Goal: Task Accomplishment & Management: Manage account settings

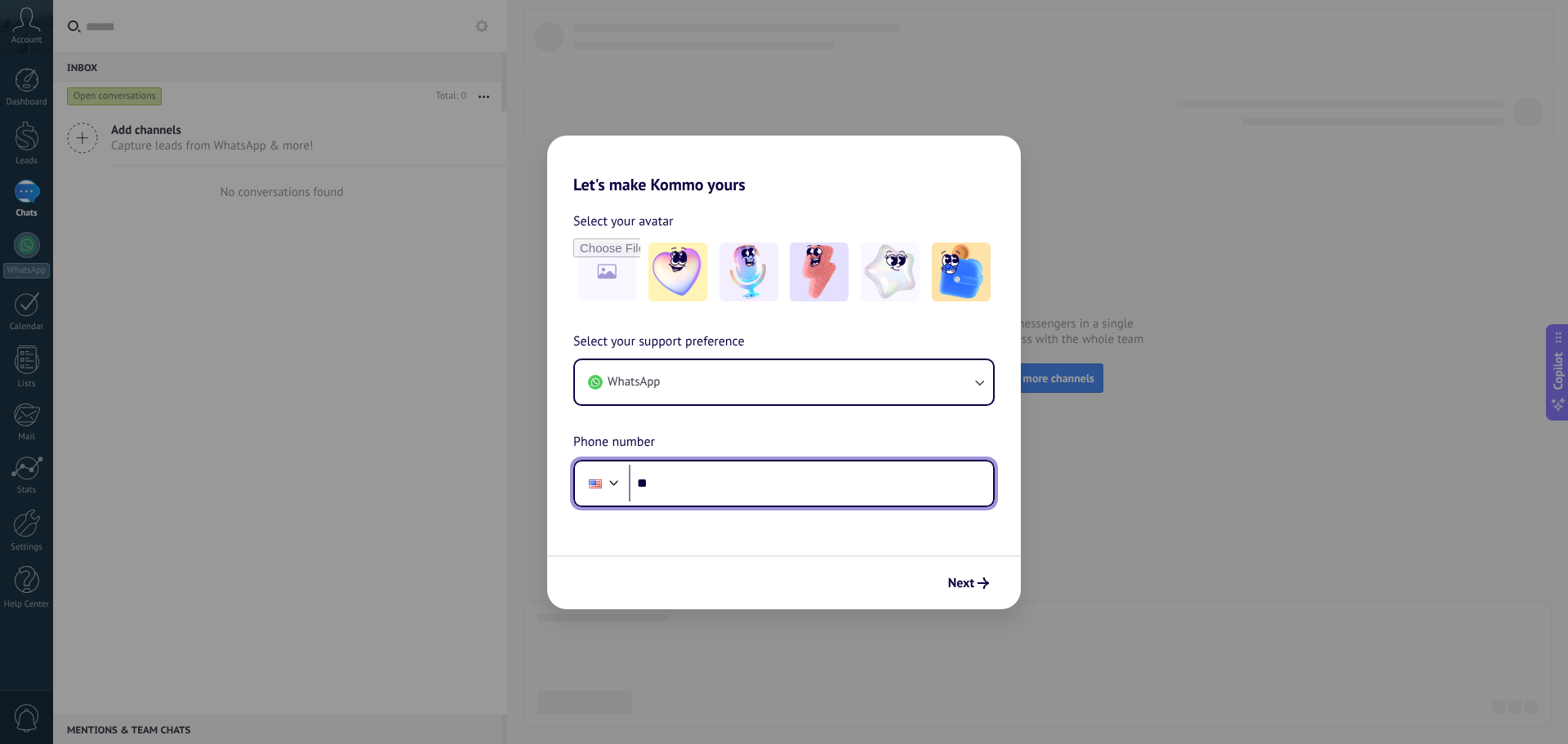
click at [700, 487] on input "**" at bounding box center [811, 483] width 364 height 38
type input "**********"
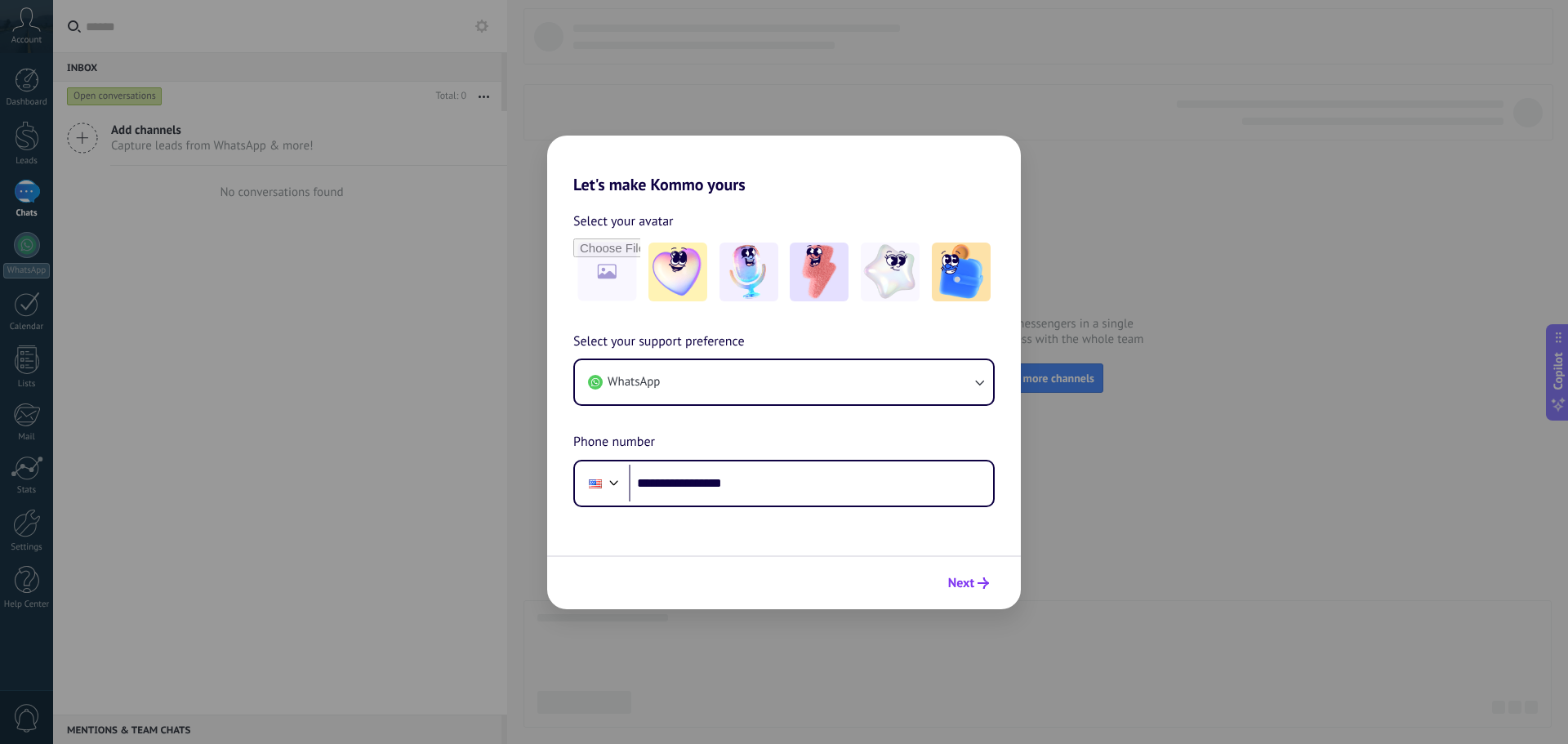
click at [966, 582] on span "Next" at bounding box center [961, 583] width 27 height 11
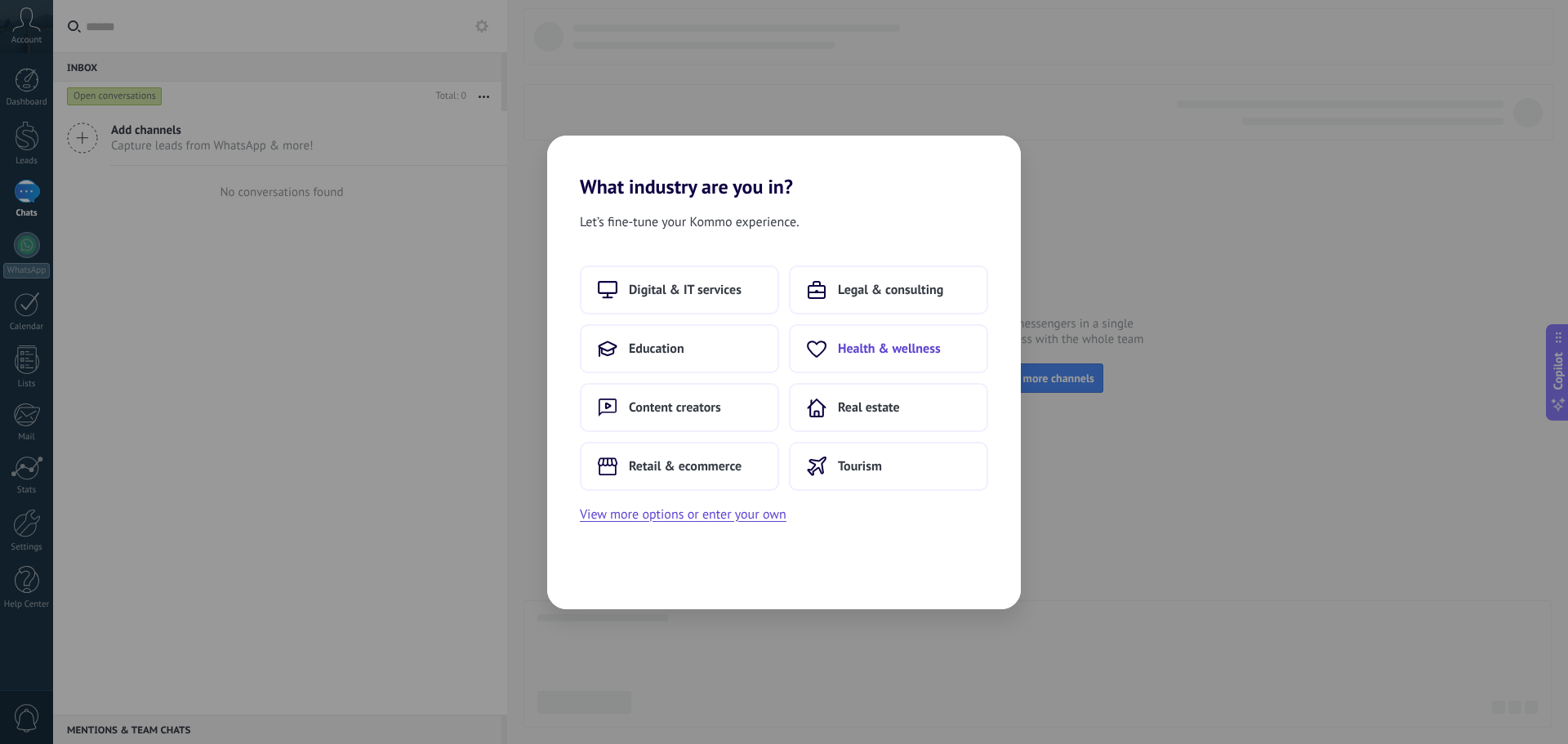
click at [886, 350] on span "Health & wellness" at bounding box center [889, 349] width 102 height 16
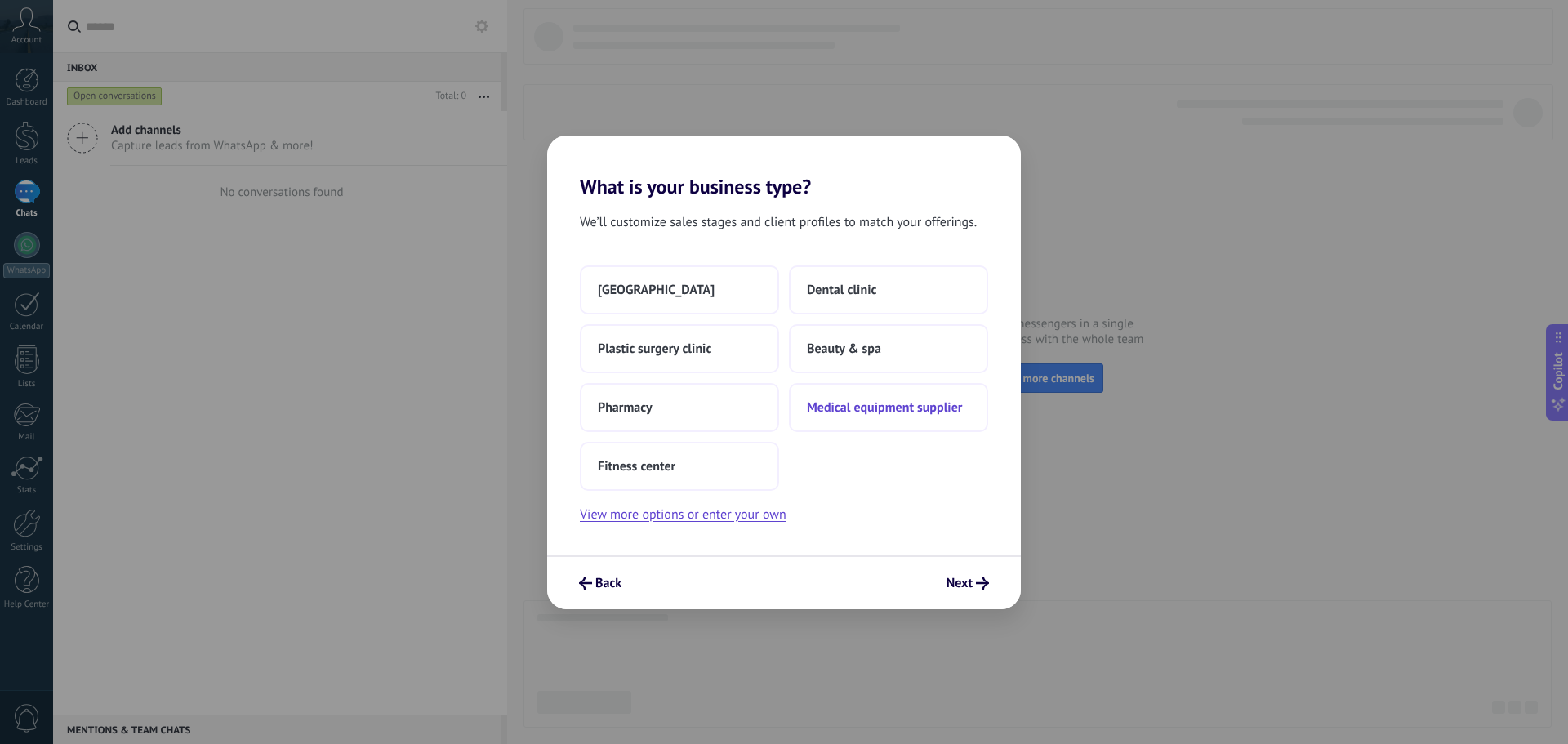
click at [865, 412] on span "Medical equipment supplier" at bounding box center [885, 407] width 156 height 16
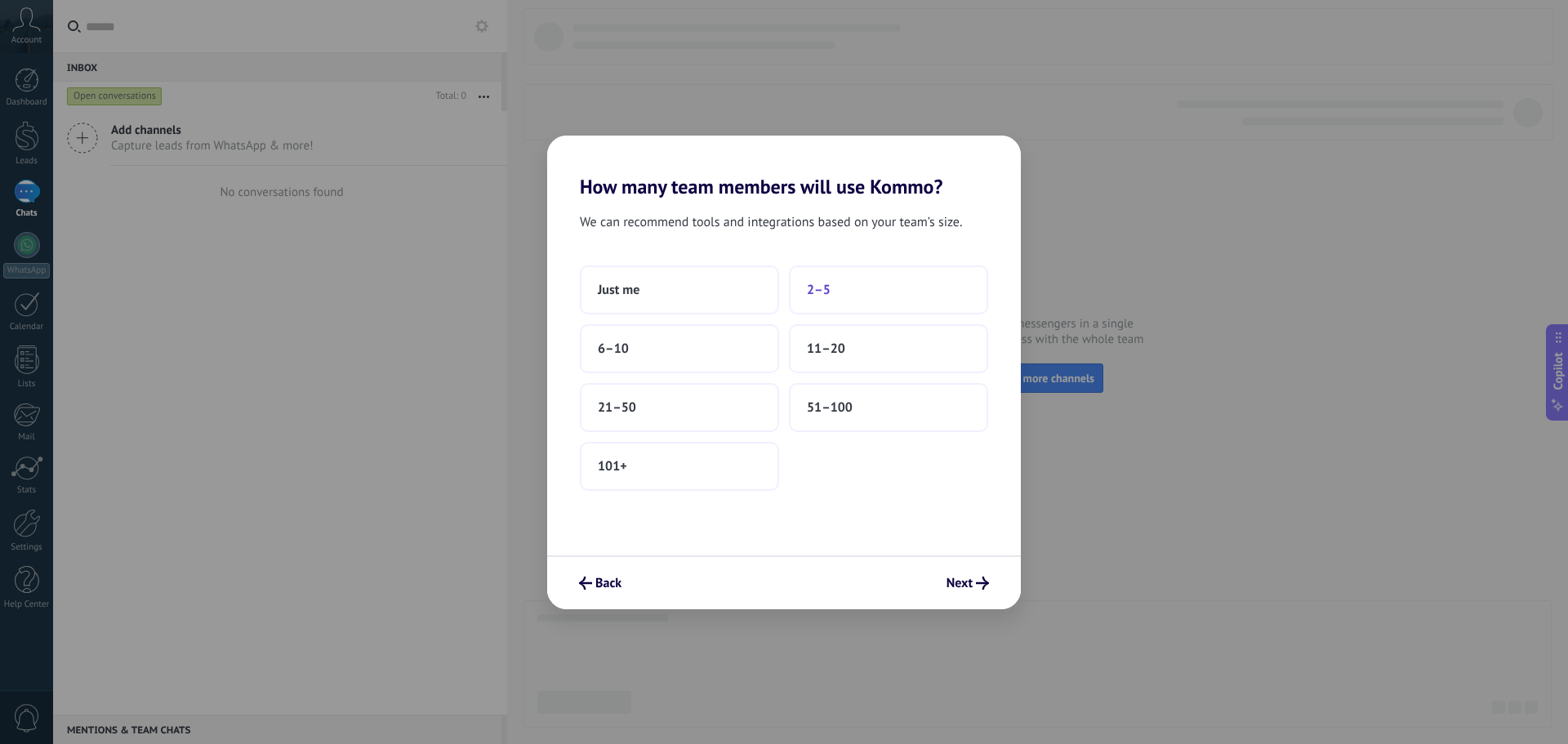
click at [852, 294] on button "2–5" at bounding box center [888, 290] width 199 height 49
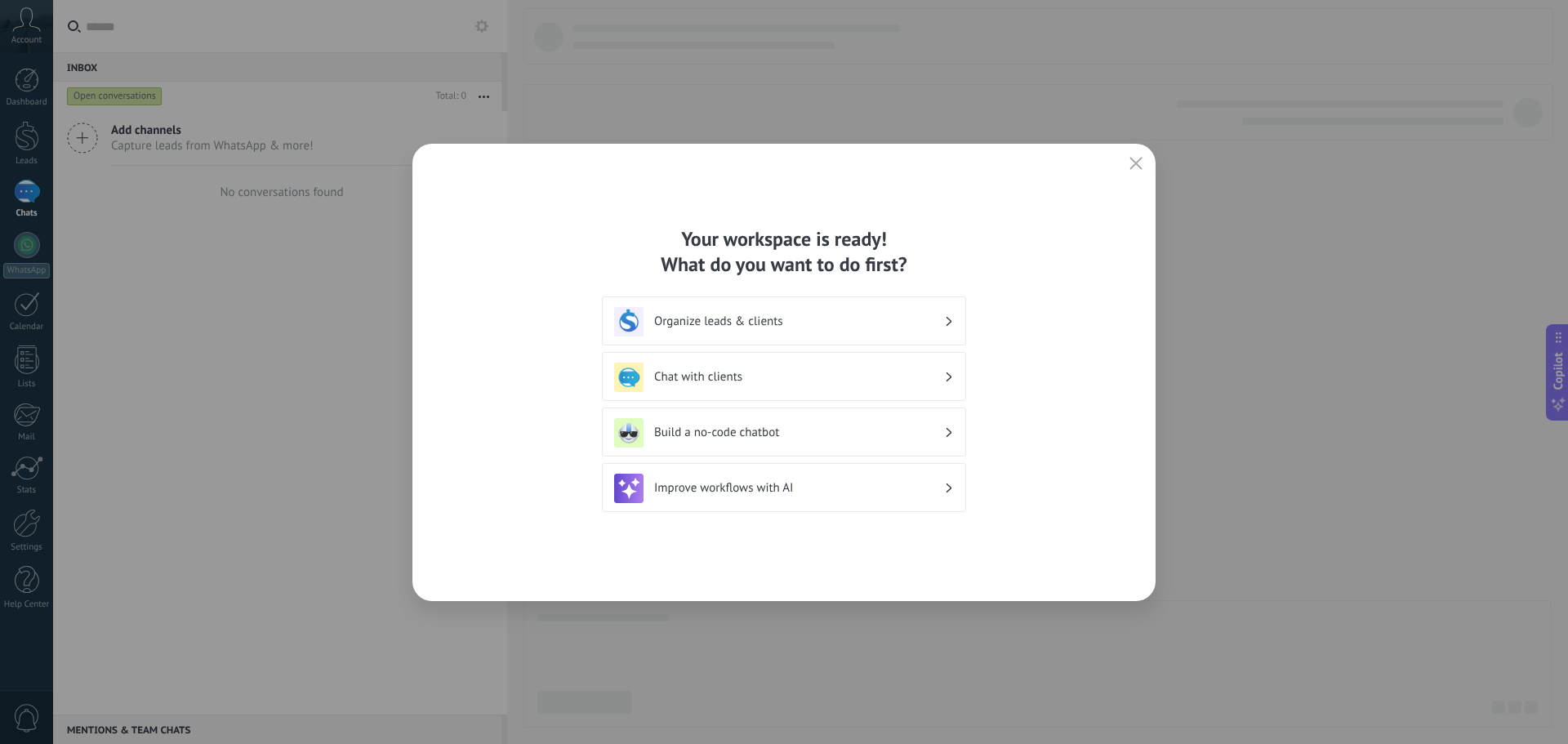
click at [716, 491] on h3 "Improve workflows with AI" at bounding box center [799, 488] width 290 height 16
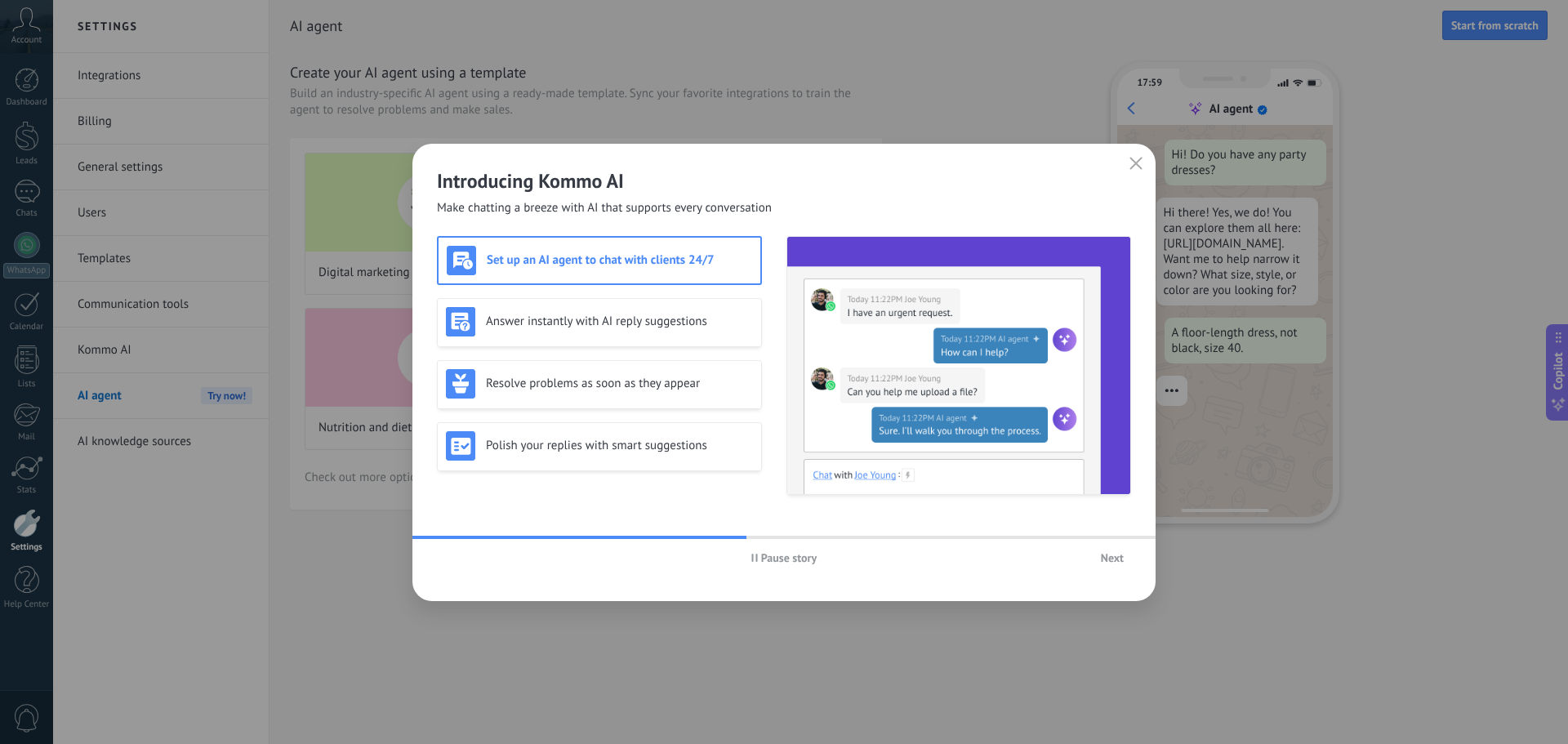
click at [1109, 562] on span "Next" at bounding box center [1112, 557] width 23 height 11
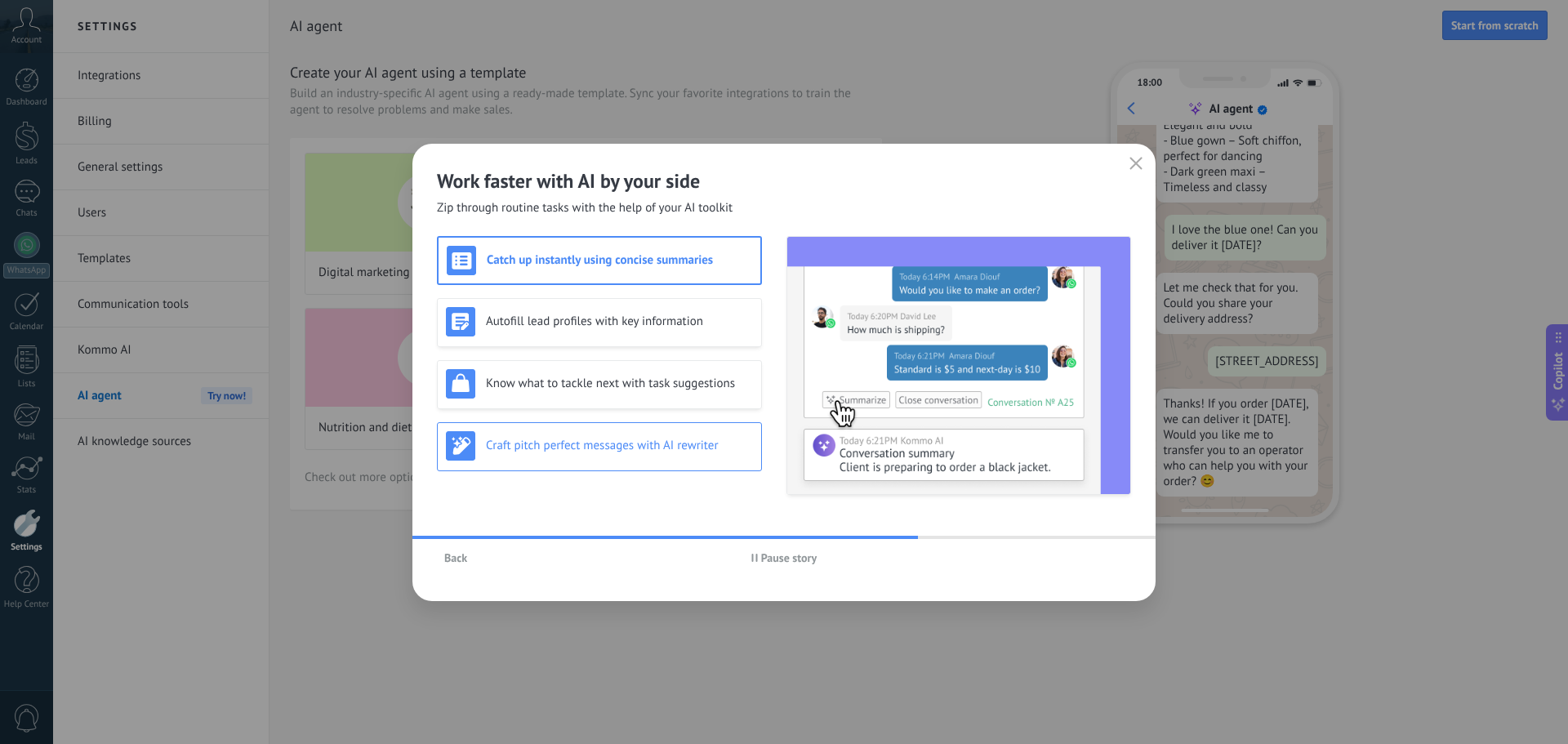
scroll to position [386, 0]
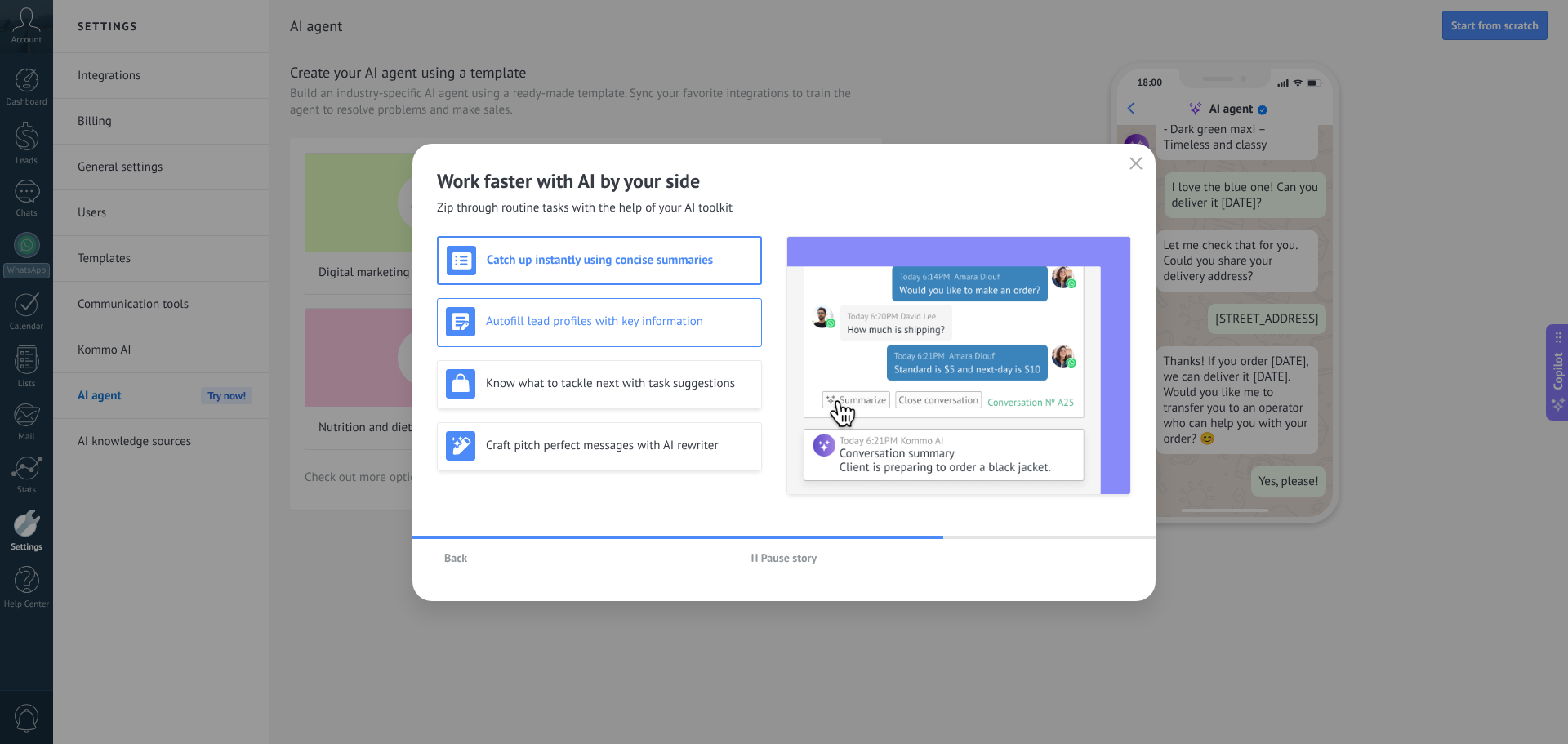
click at [591, 321] on h3 "Autofill lead profiles with key information" at bounding box center [619, 321] width 267 height 16
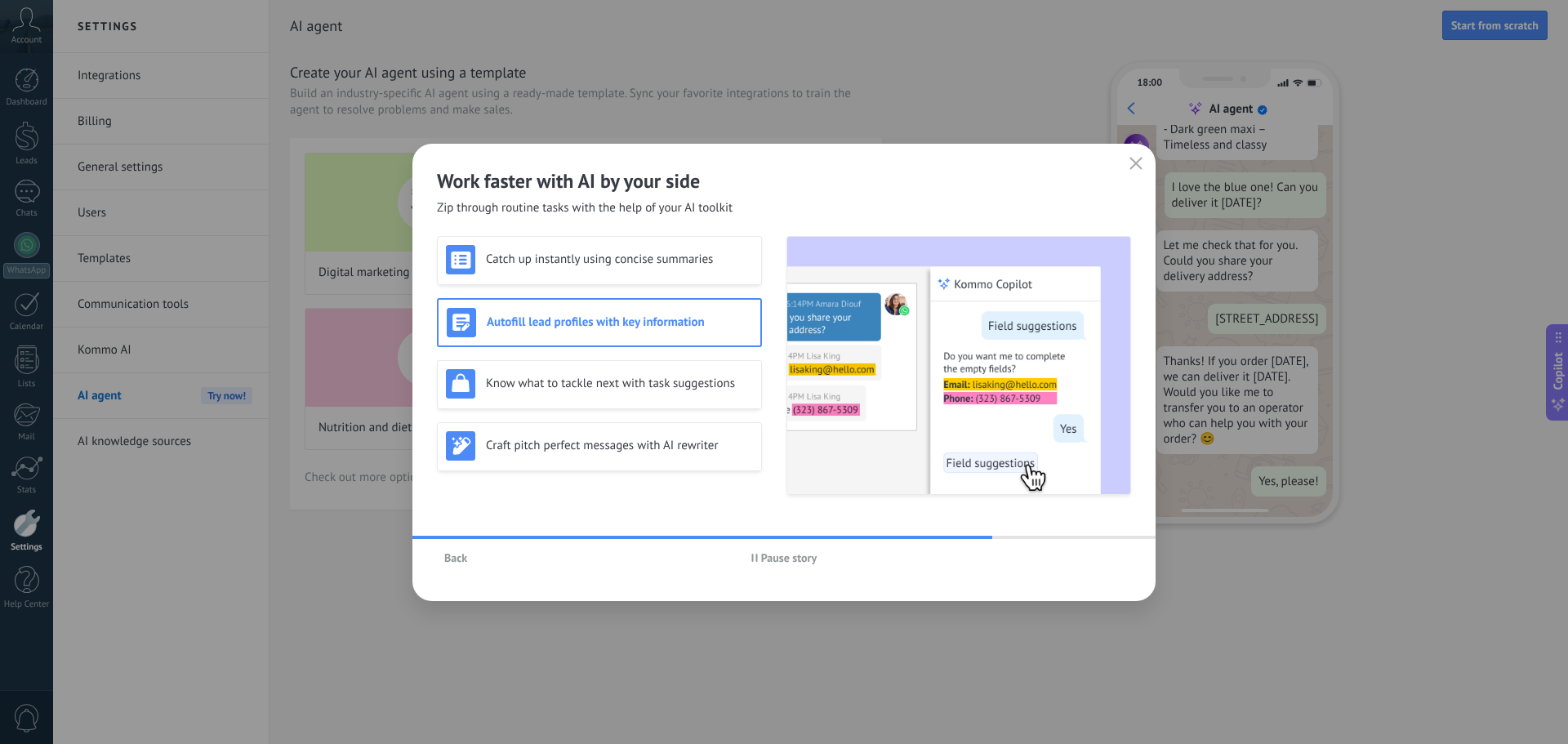
scroll to position [0, 0]
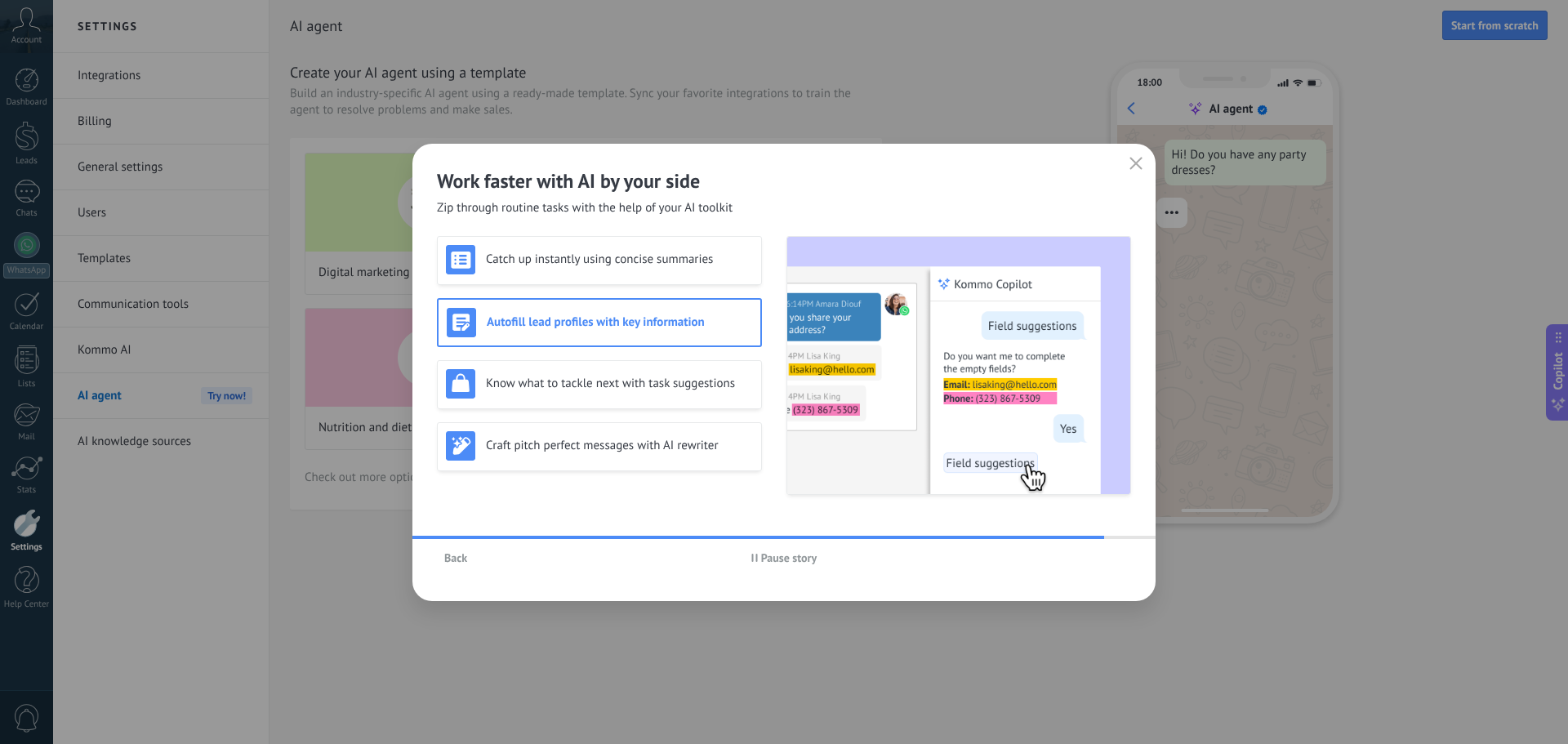
click at [787, 557] on span "Pause story" at bounding box center [789, 557] width 57 height 11
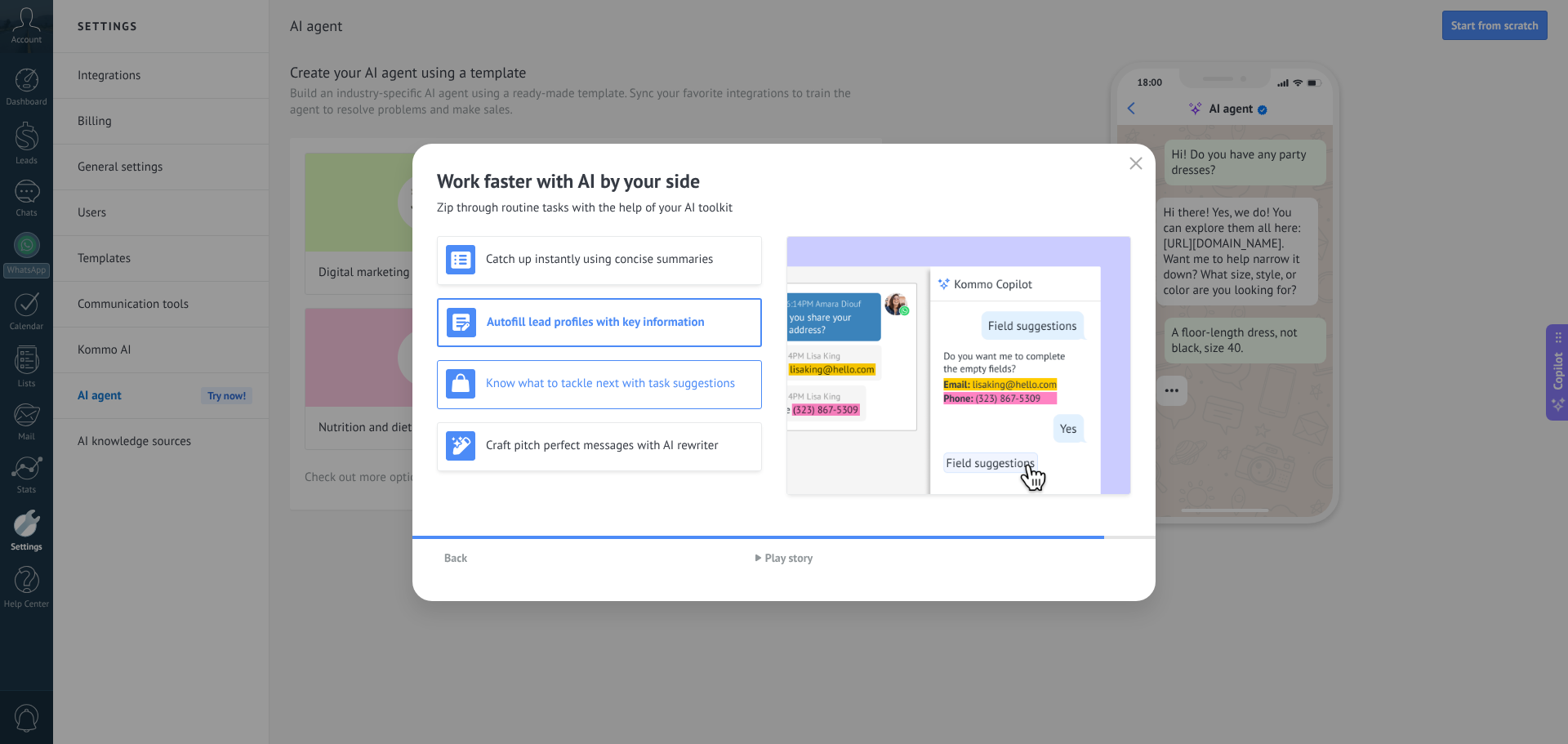
scroll to position [34, 0]
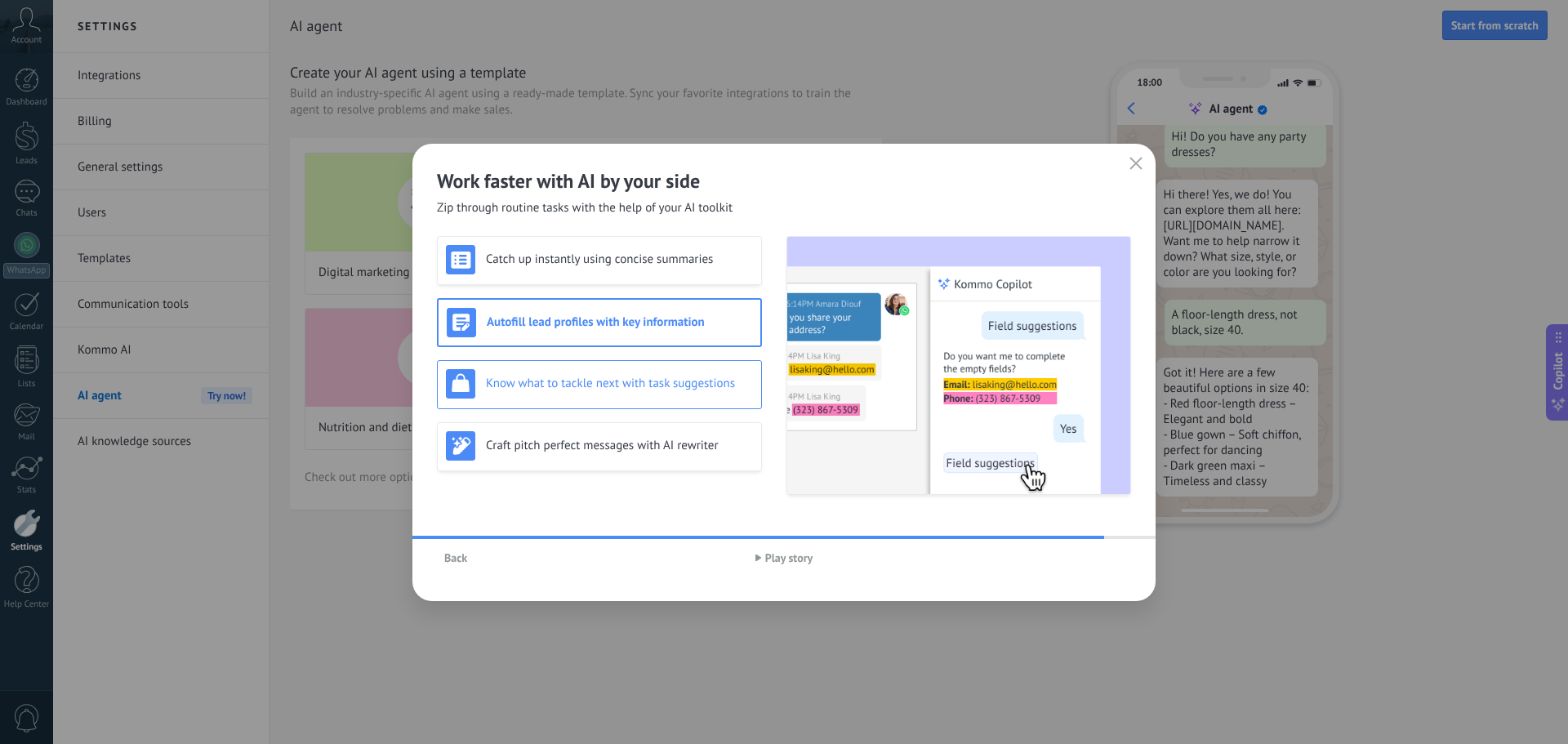
click at [532, 392] on div "Know what to tackle next with task suggestions" at bounding box center [599, 383] width 307 height 29
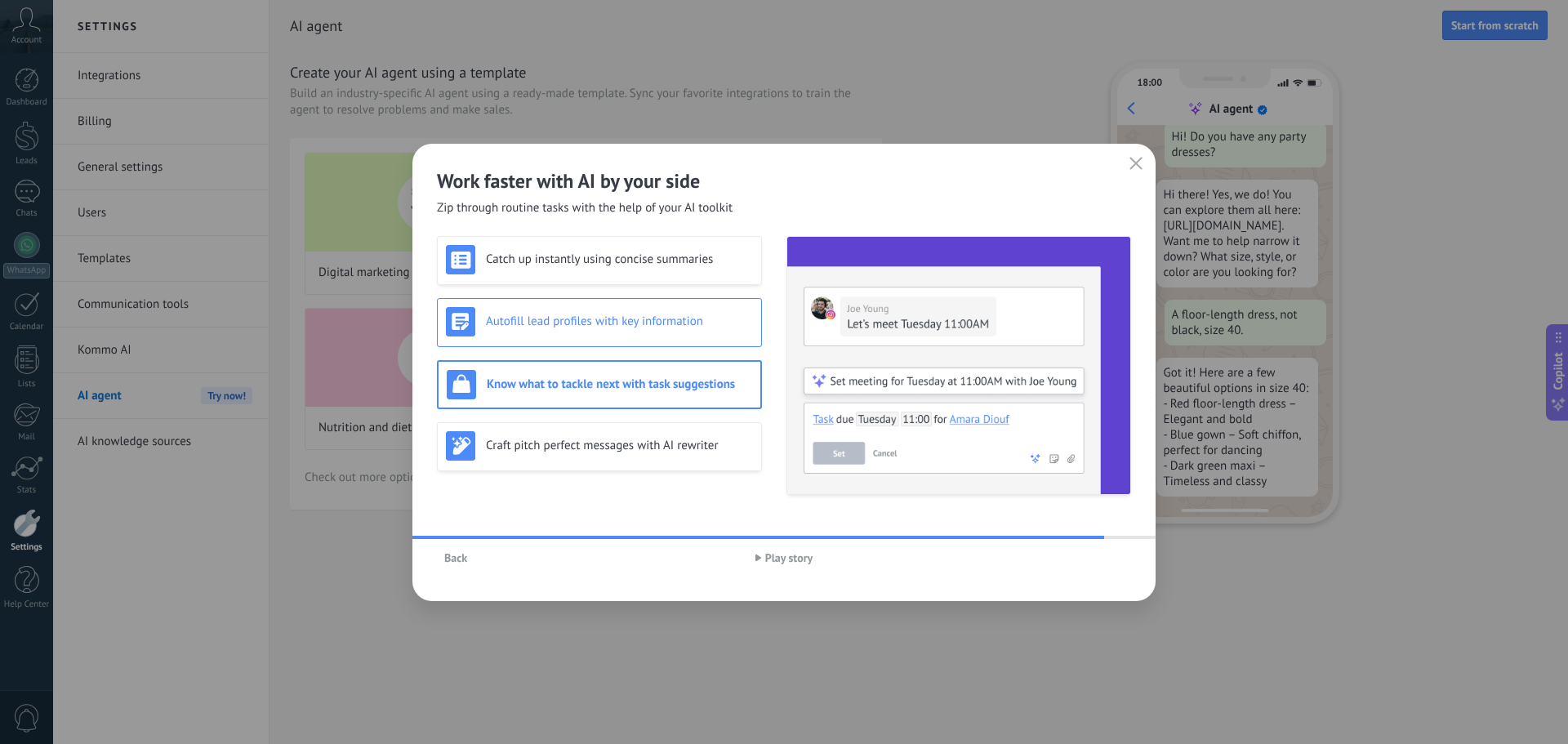
click at [550, 333] on div "Autofill lead profiles with key information" at bounding box center [599, 322] width 307 height 29
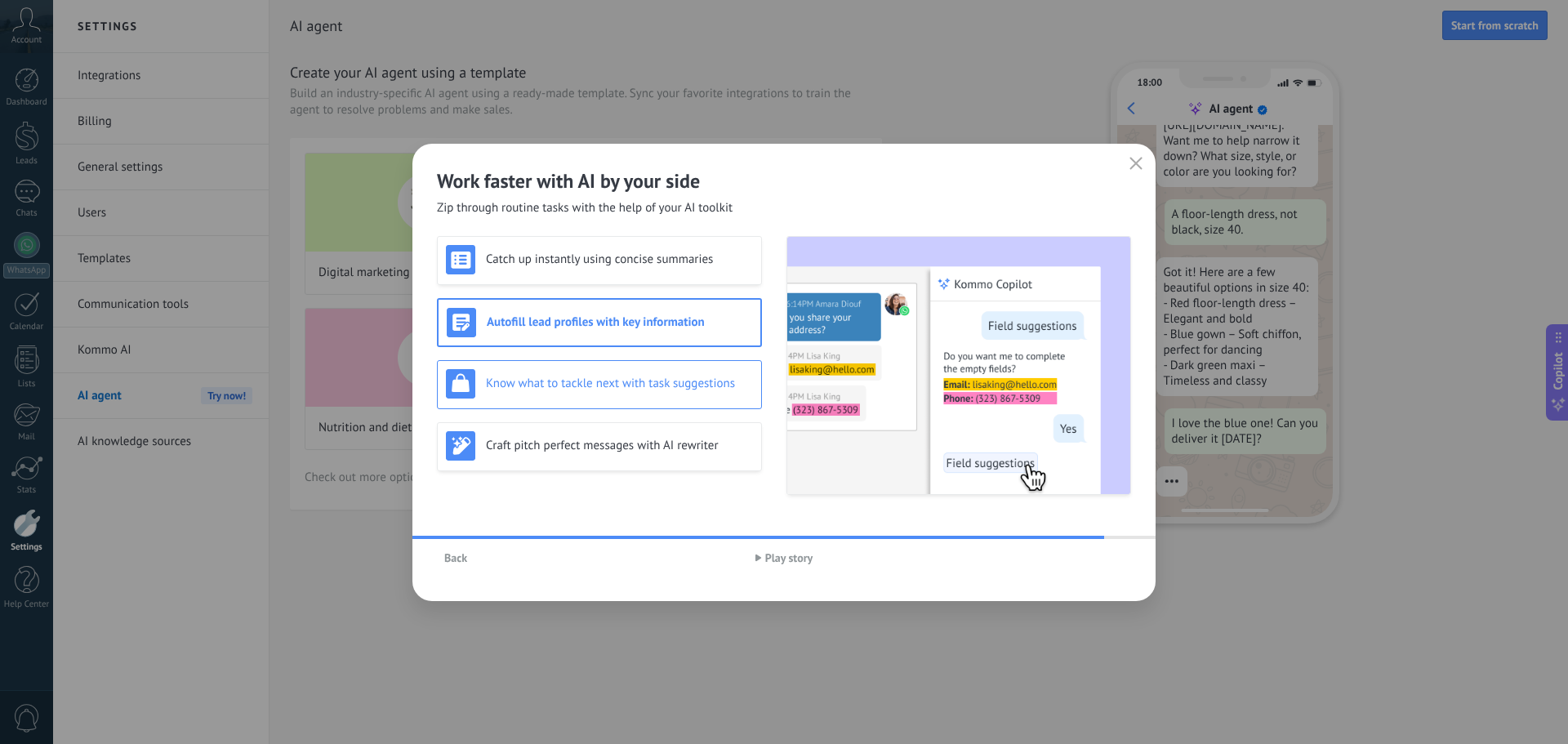
scroll to position [165, 0]
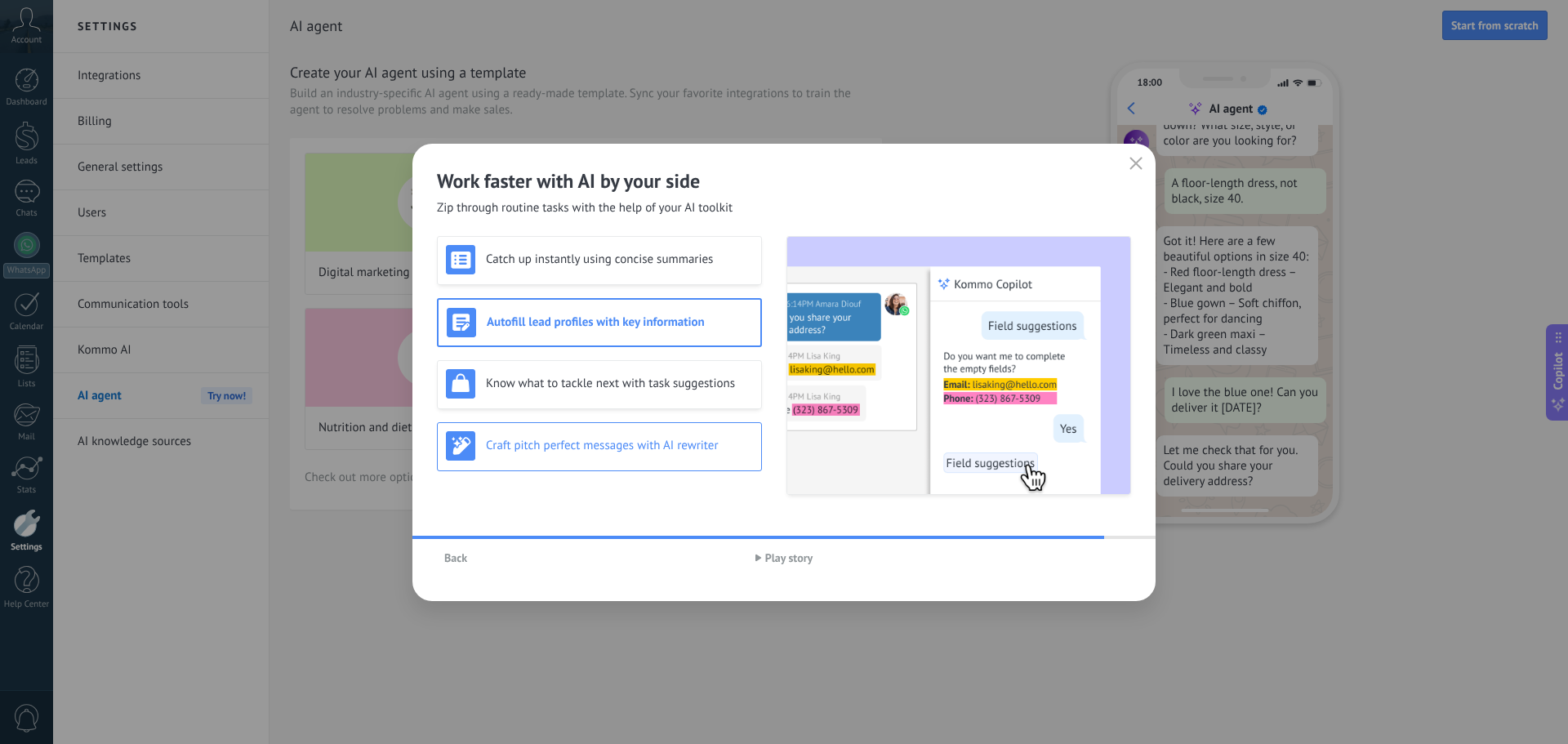
click at [589, 453] on div "Craft pitch perfect messages with AI rewriter" at bounding box center [599, 446] width 307 height 29
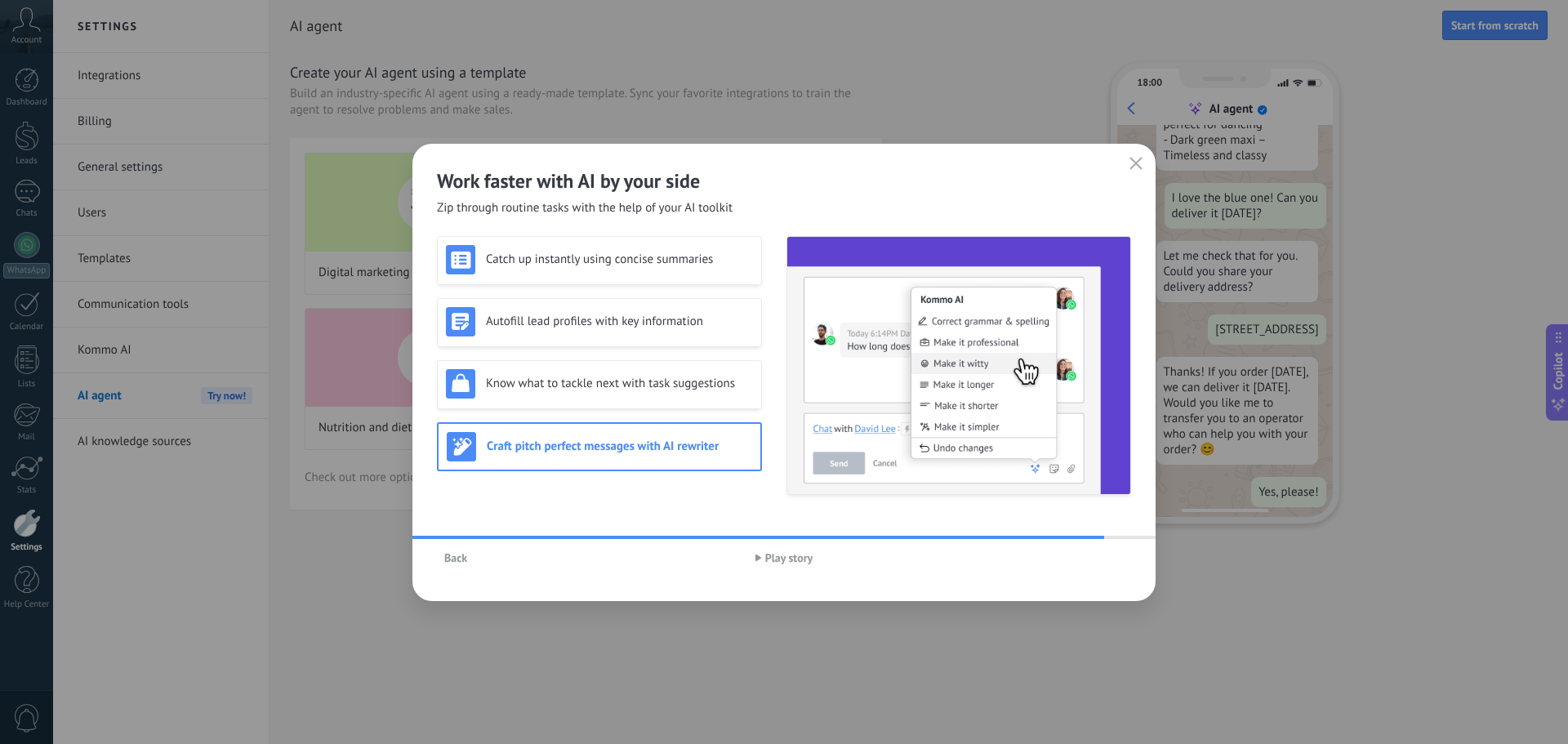
scroll to position [386, 0]
click at [779, 559] on span "Play story" at bounding box center [789, 557] width 48 height 11
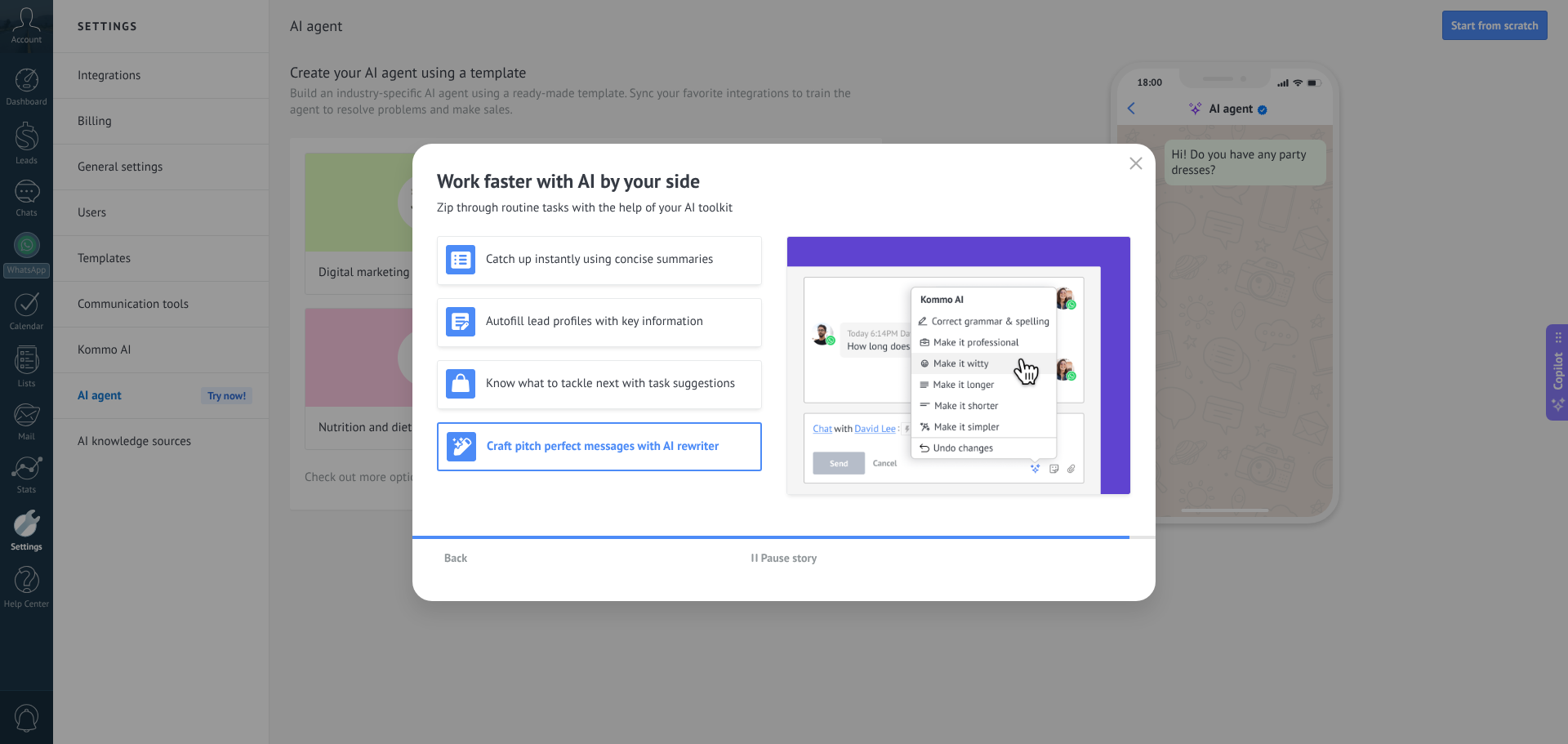
scroll to position [0, 0]
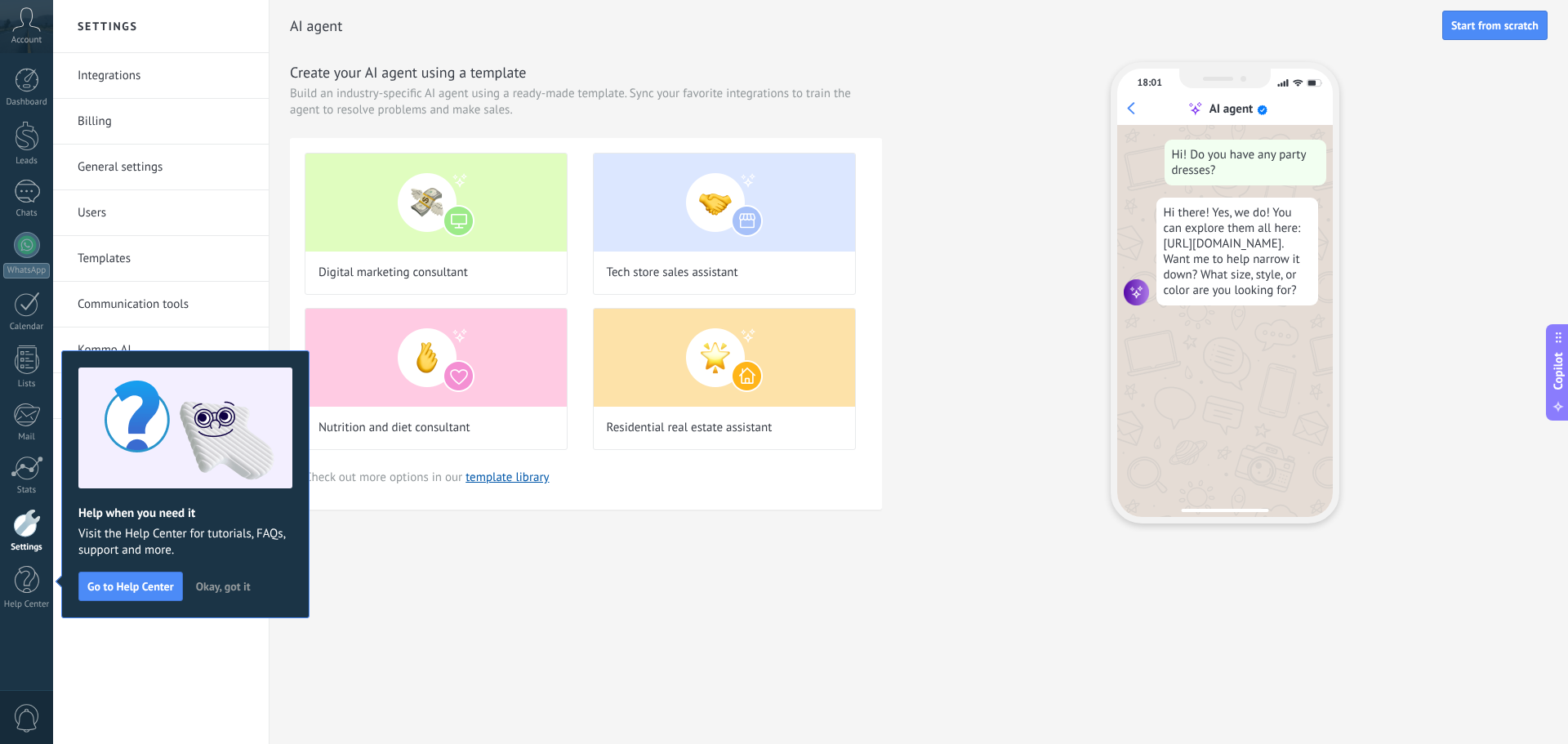
click at [216, 585] on span "Okay, got it" at bounding box center [223, 587] width 55 height 11
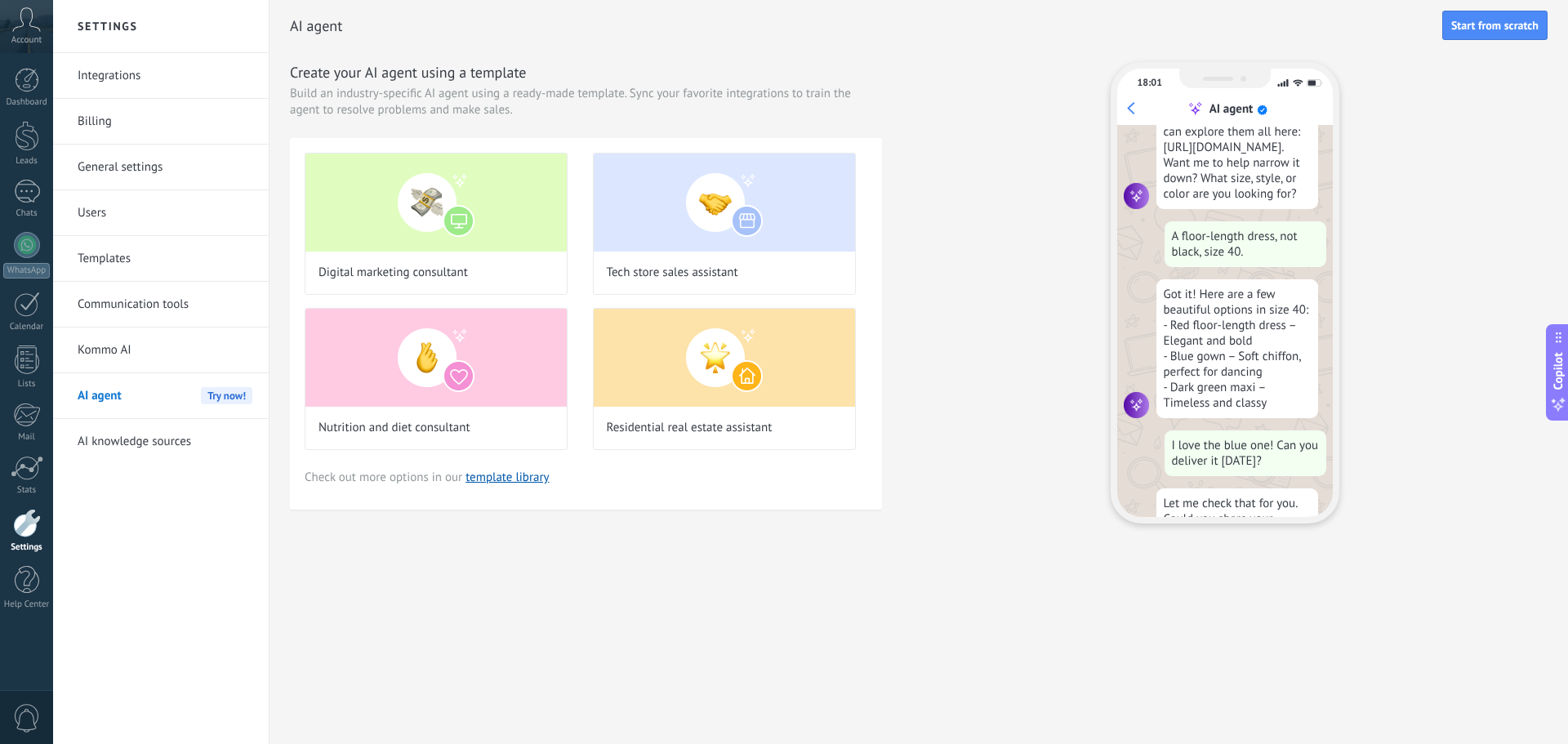
scroll to position [95, 0]
click at [113, 20] on h2 "Settings" at bounding box center [160, 27] width 175 height 53
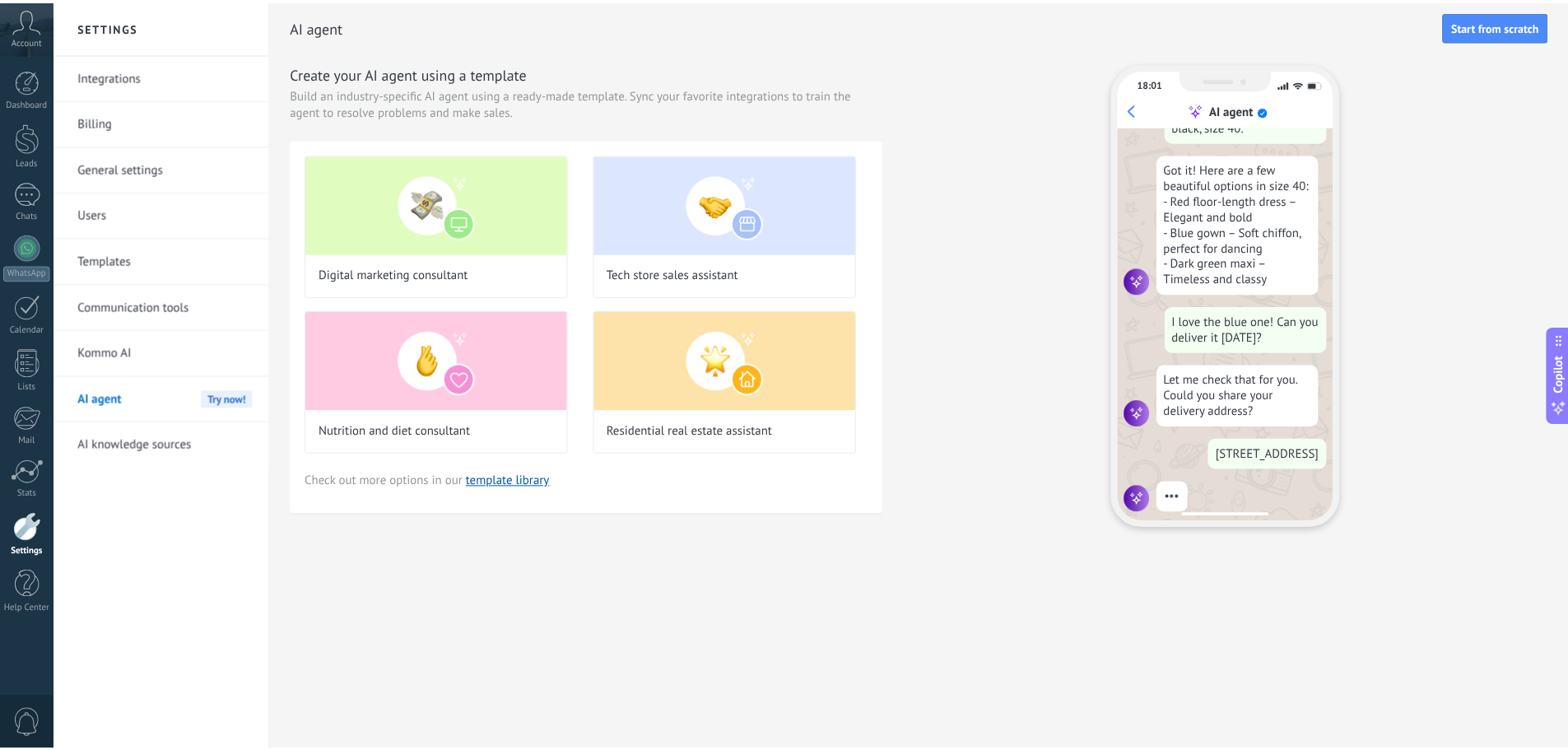
scroll to position [268, 0]
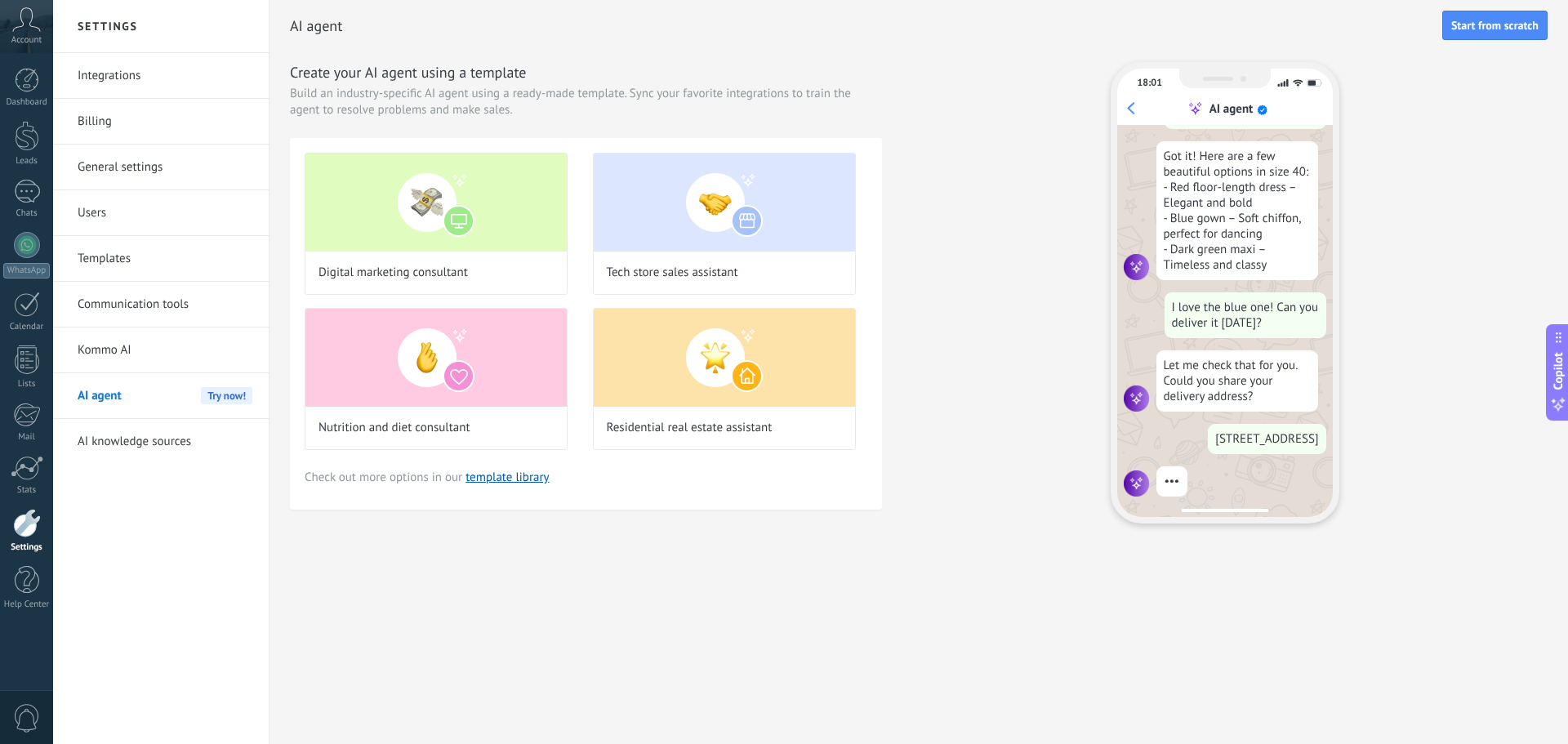
click at [101, 165] on link "General settings" at bounding box center [165, 167] width 175 height 46
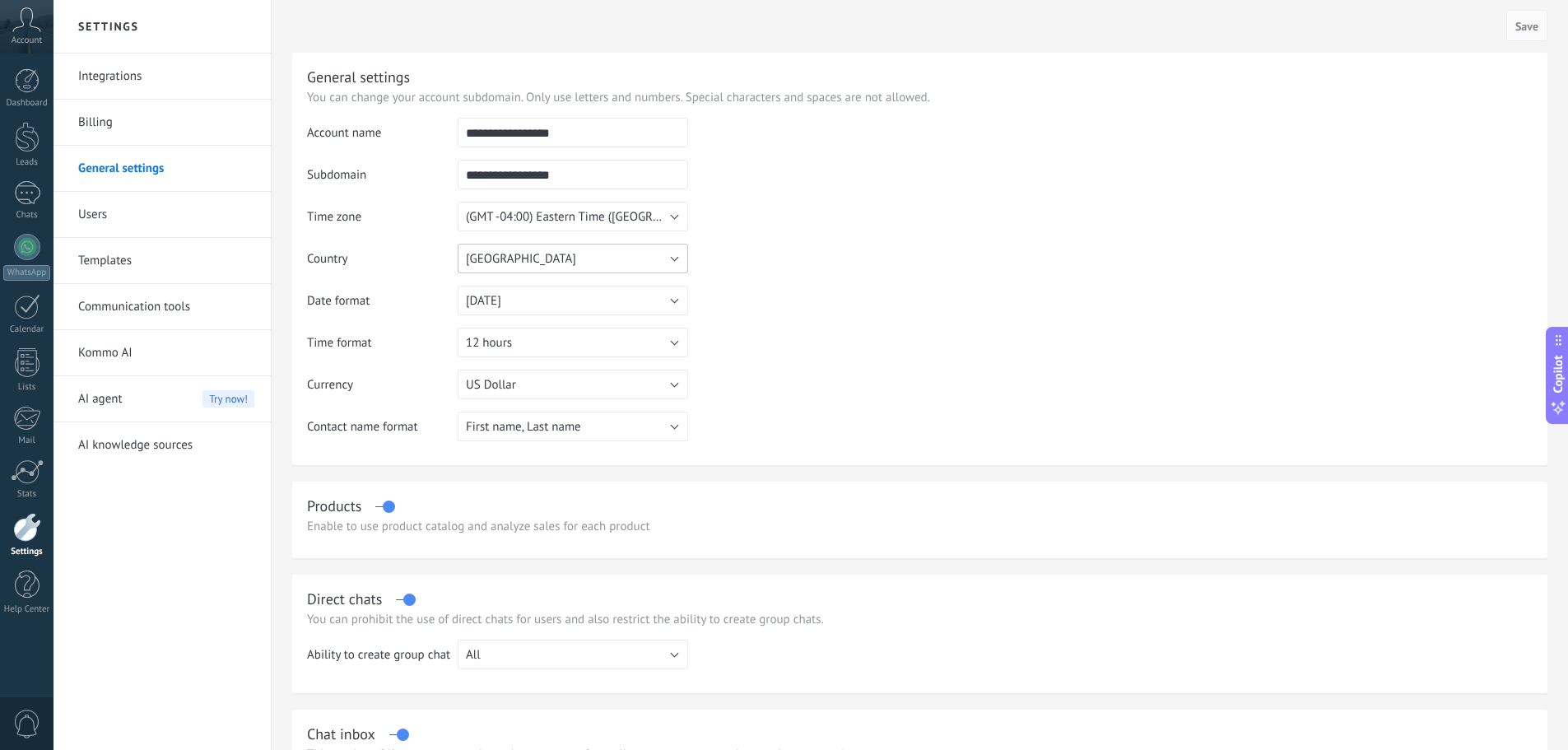
click at [669, 258] on button "[GEOGRAPHIC_DATA]" at bounding box center [573, 258] width 231 height 30
click at [669, 258] on span "[GEOGRAPHIC_DATA]" at bounding box center [565, 258] width 234 height 16
click at [669, 258] on button "[GEOGRAPHIC_DATA]" at bounding box center [573, 258] width 231 height 30
click at [489, 379] on li "[GEOGRAPHIC_DATA]" at bounding box center [568, 386] width 240 height 28
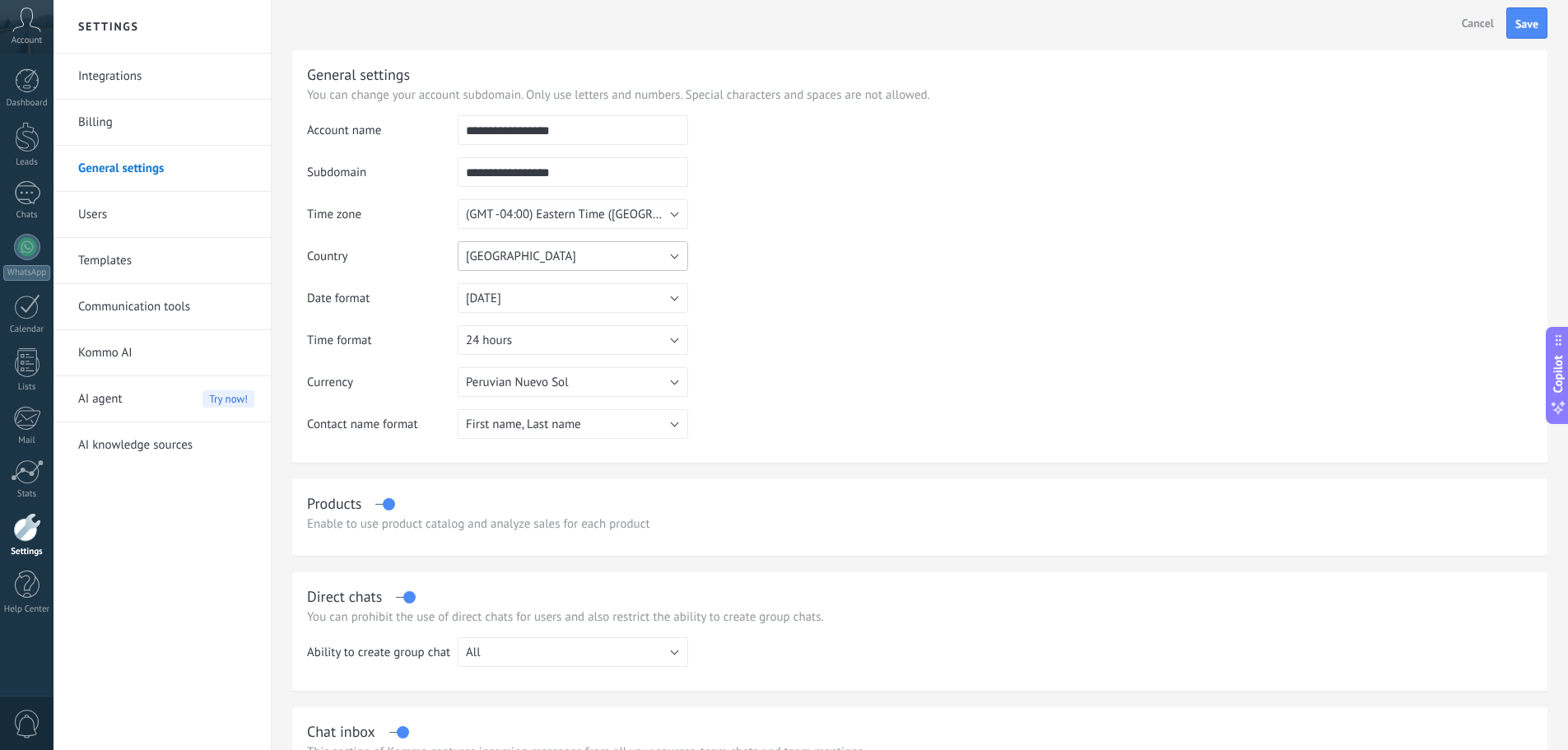
scroll to position [0, 0]
click at [120, 77] on link "Integrations" at bounding box center [166, 77] width 176 height 46
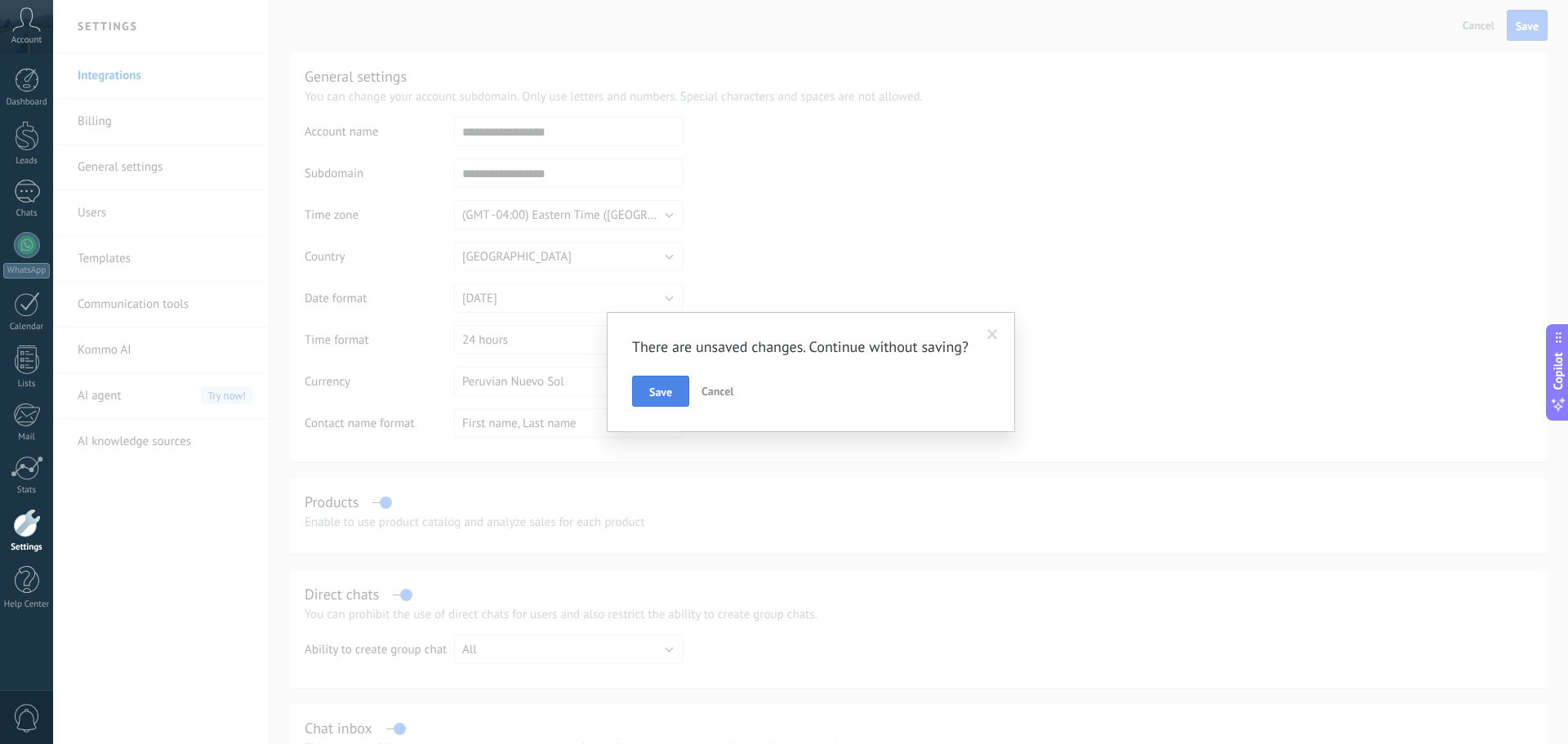
click at [660, 398] on span "Save" at bounding box center [660, 392] width 23 height 11
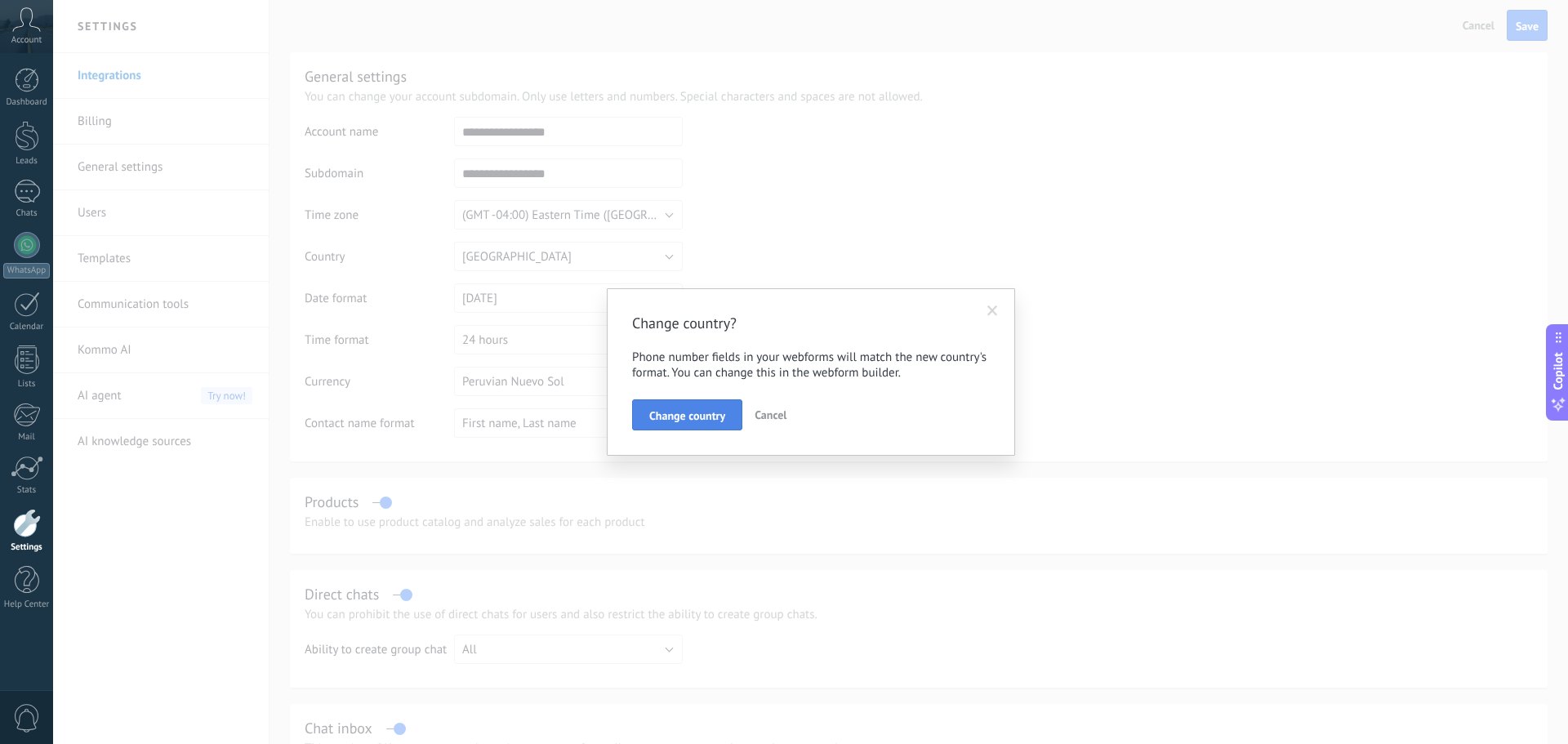
click at [683, 422] on span "Change country" at bounding box center [687, 415] width 76 height 11
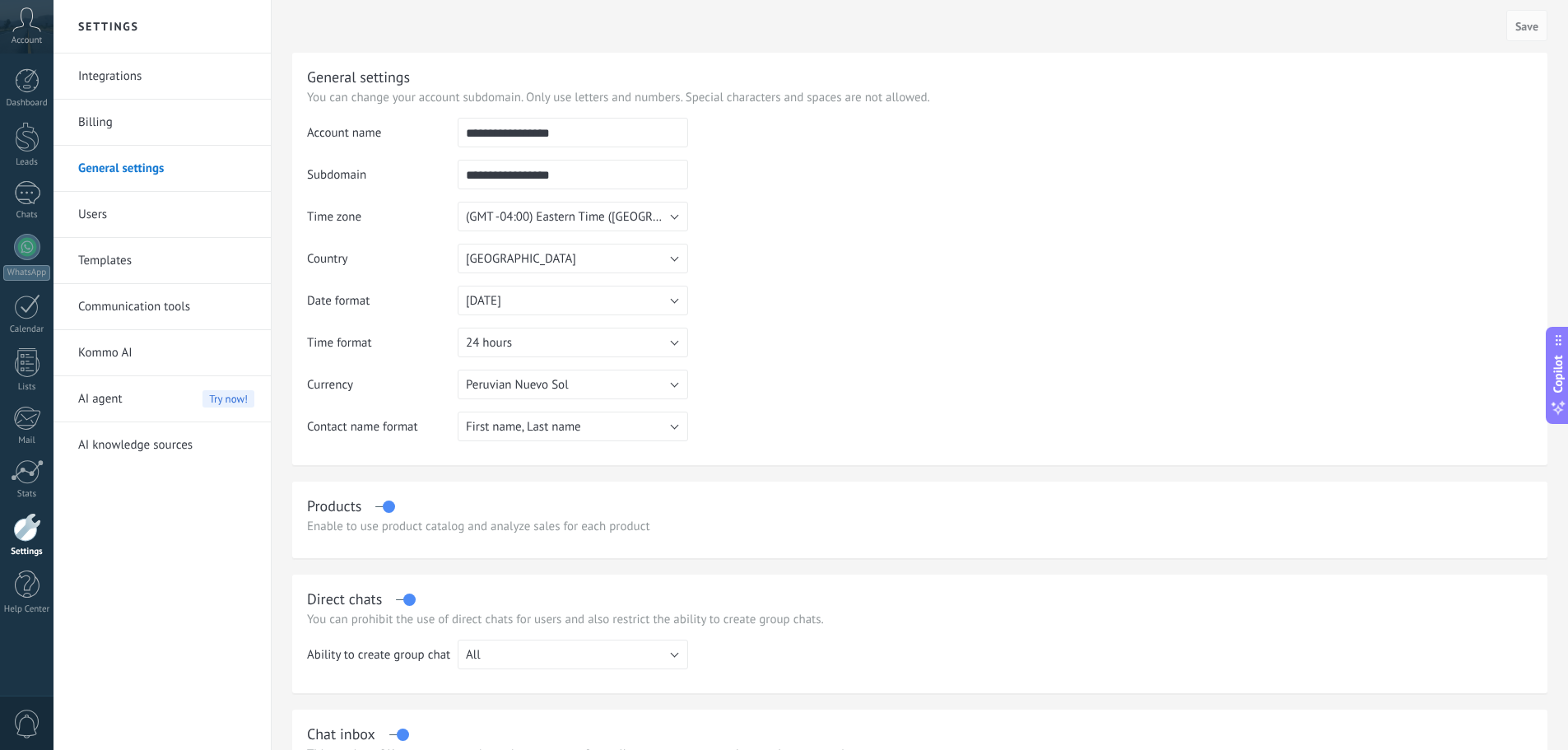
click at [131, 309] on link "Communication tools" at bounding box center [166, 307] width 176 height 46
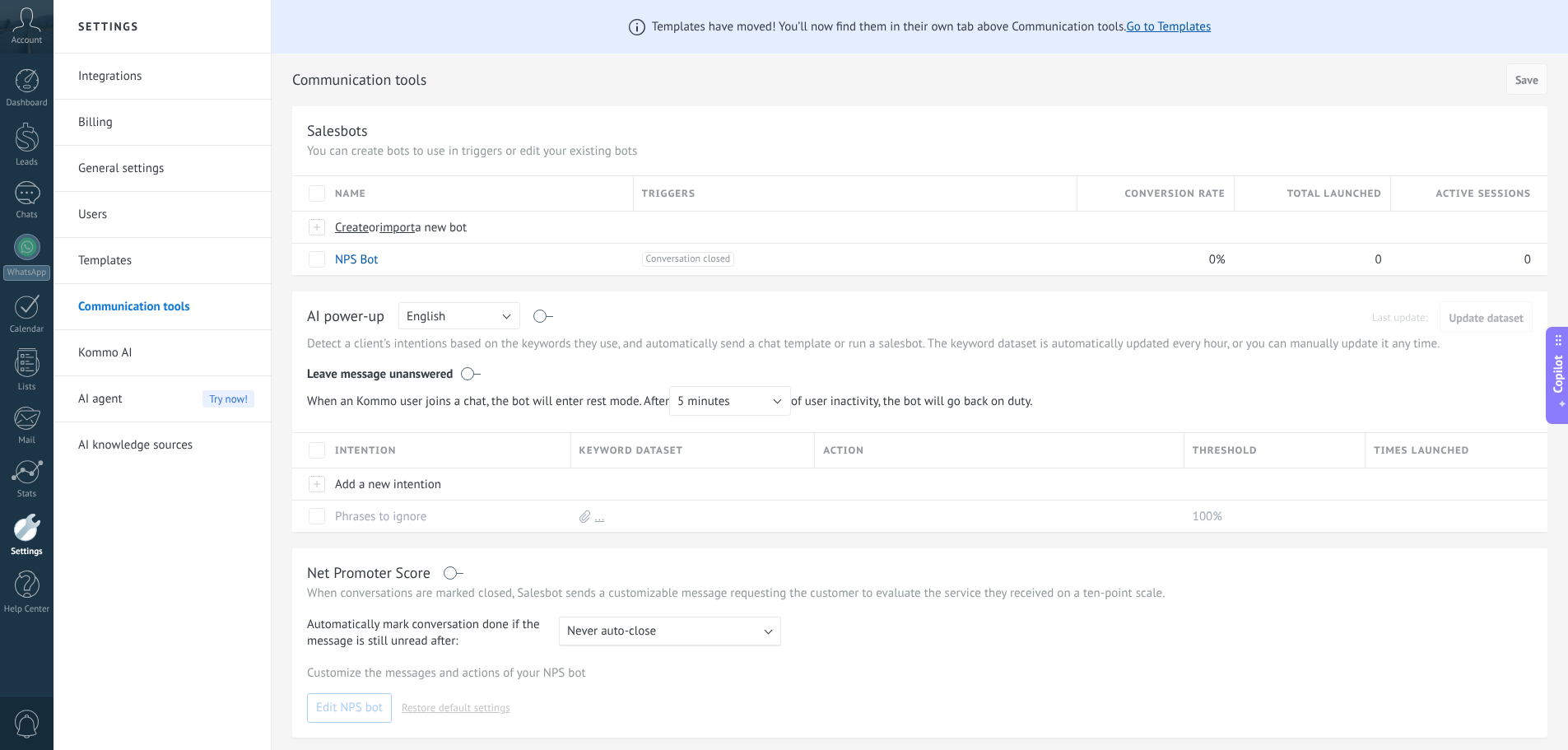
click at [24, 33] on div "Account" at bounding box center [27, 27] width 53 height 54
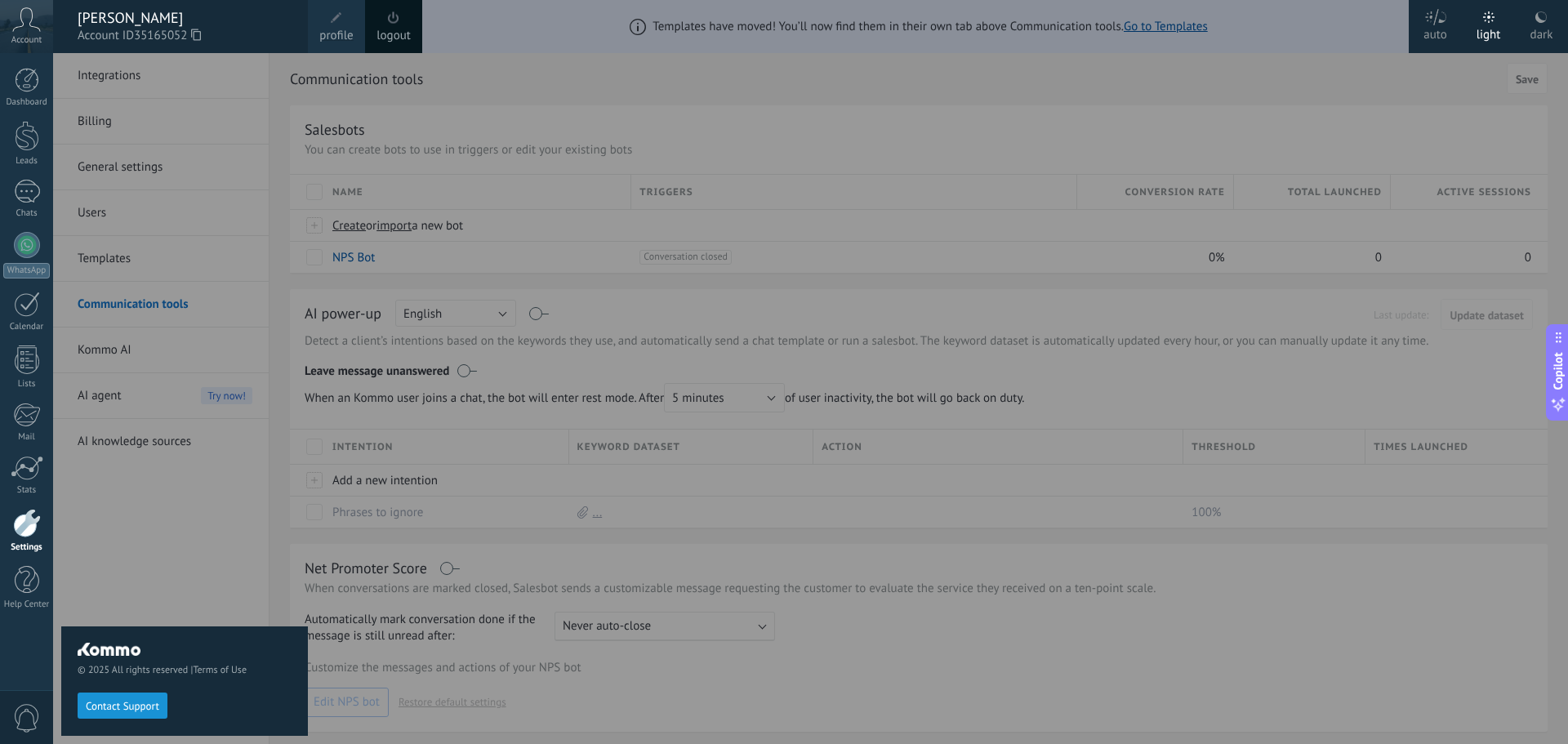
click at [338, 35] on span "profile" at bounding box center [336, 36] width 34 height 18
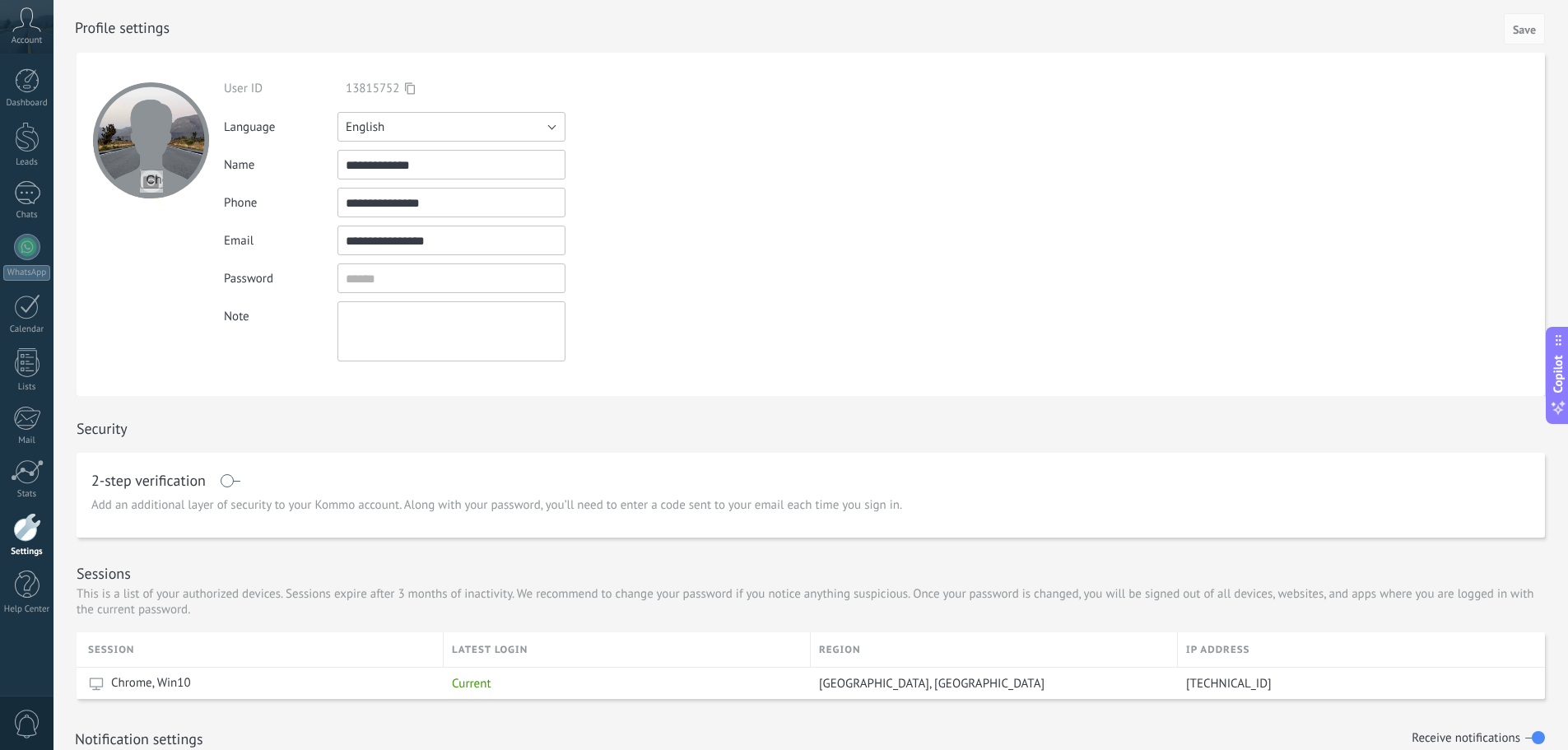
click at [549, 130] on button "English" at bounding box center [451, 126] width 228 height 30
click at [378, 186] on span "Español" at bounding box center [444, 183] width 232 height 16
click at [1525, 28] on span "Save" at bounding box center [1525, 30] width 23 height 11
click at [1521, 32] on span "Save" at bounding box center [1525, 30] width 23 height 11
click at [30, 79] on div at bounding box center [27, 80] width 25 height 25
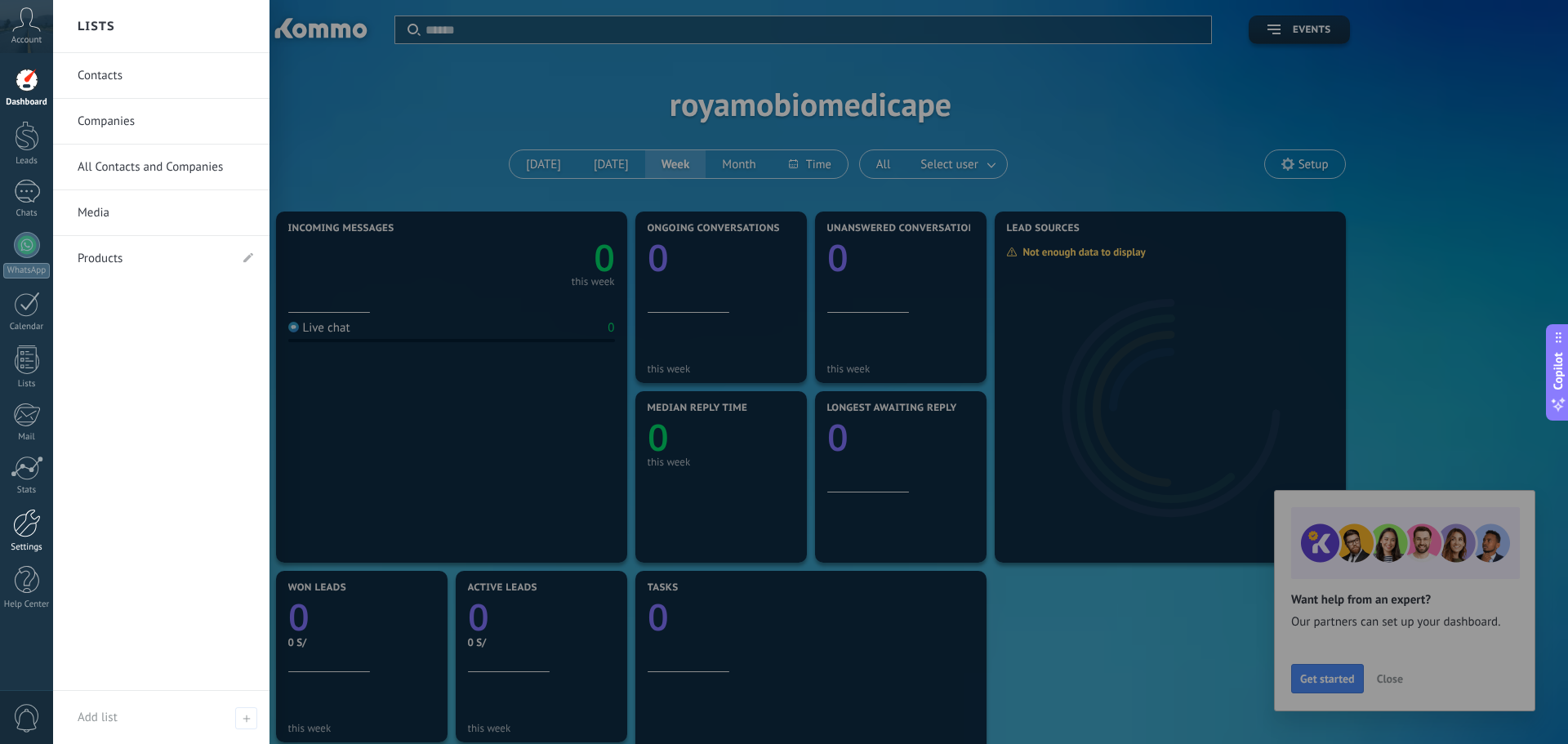
click at [29, 536] on div at bounding box center [27, 523] width 27 height 28
